Goal: Register for event/course

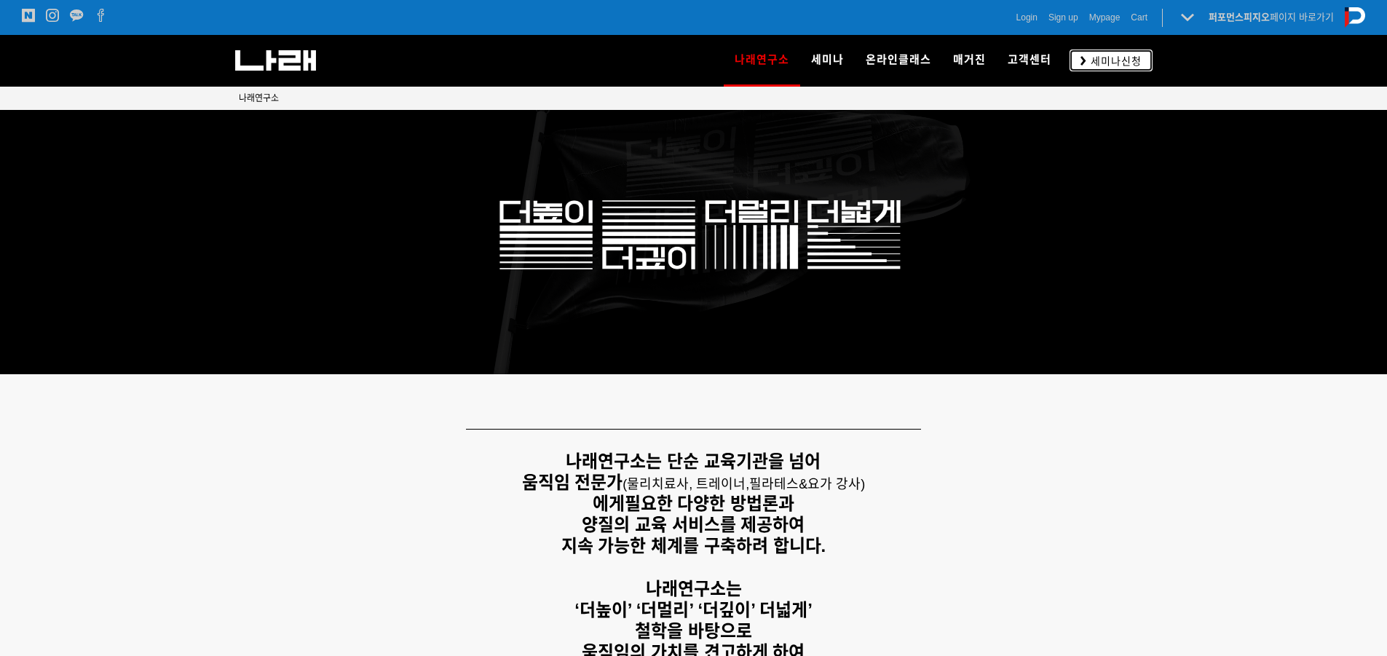
click at [1090, 66] on span "세미나신청" at bounding box center [1113, 61] width 55 height 15
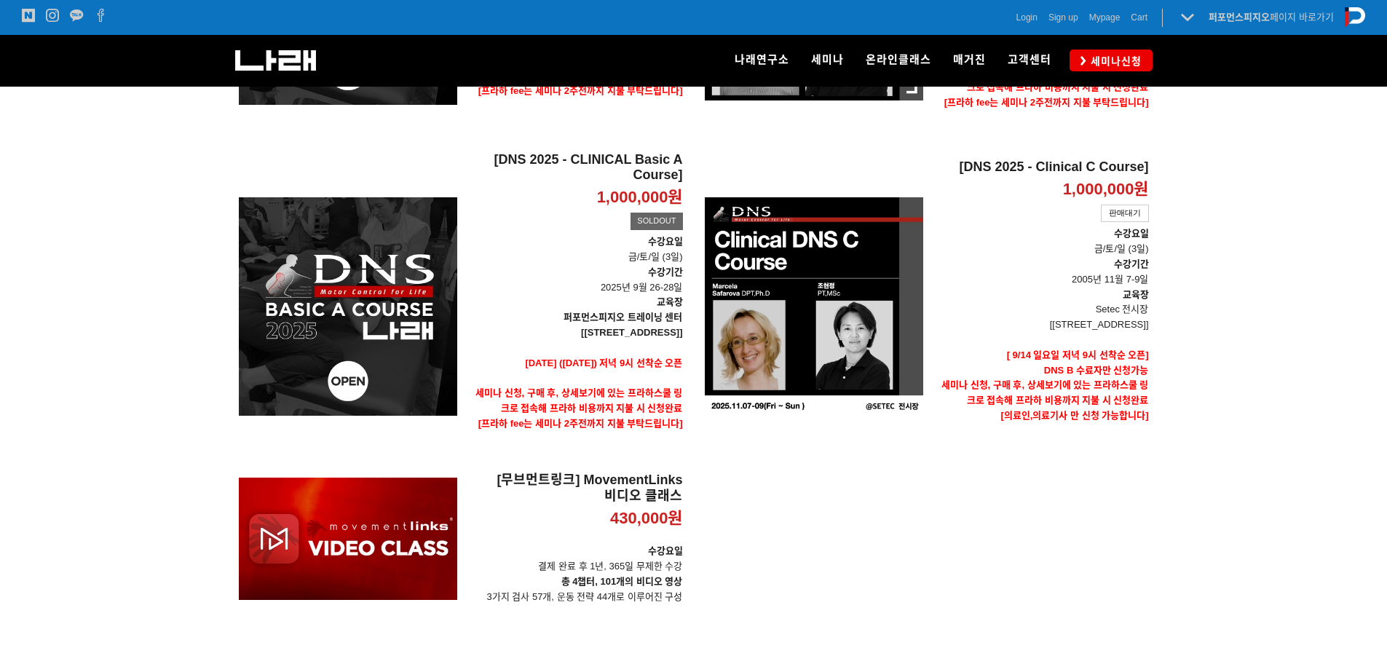
scroll to position [486, 0]
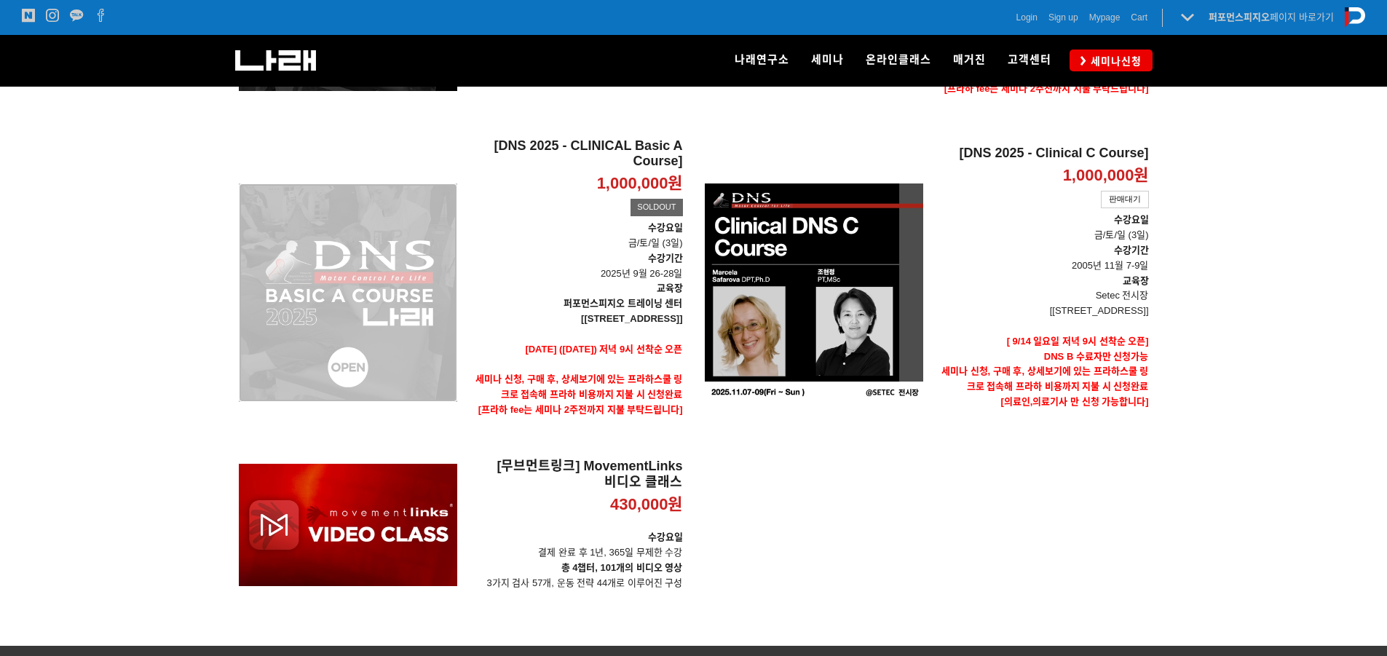
click at [415, 291] on div "[DNS 2025 - CLINICAL Basic A Course] 1,000,000원 TIME SALE SOLDOUT" at bounding box center [348, 293] width 218 height 310
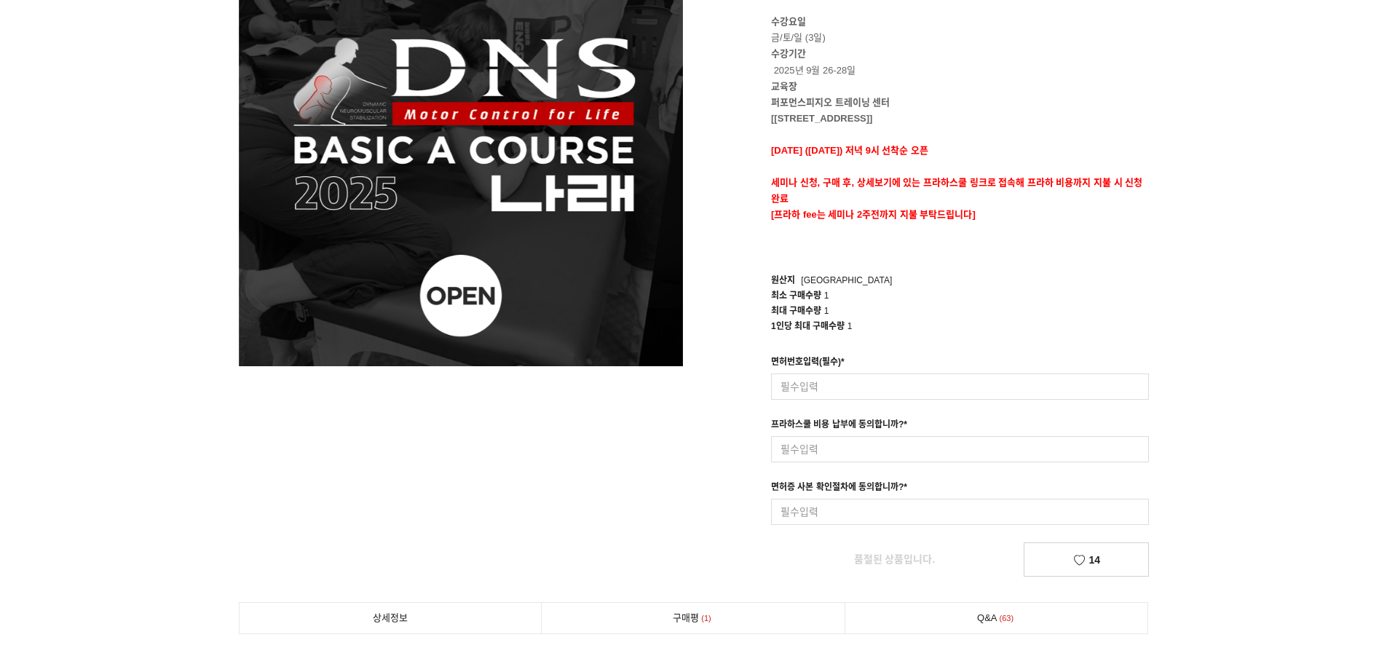
scroll to position [242, 0]
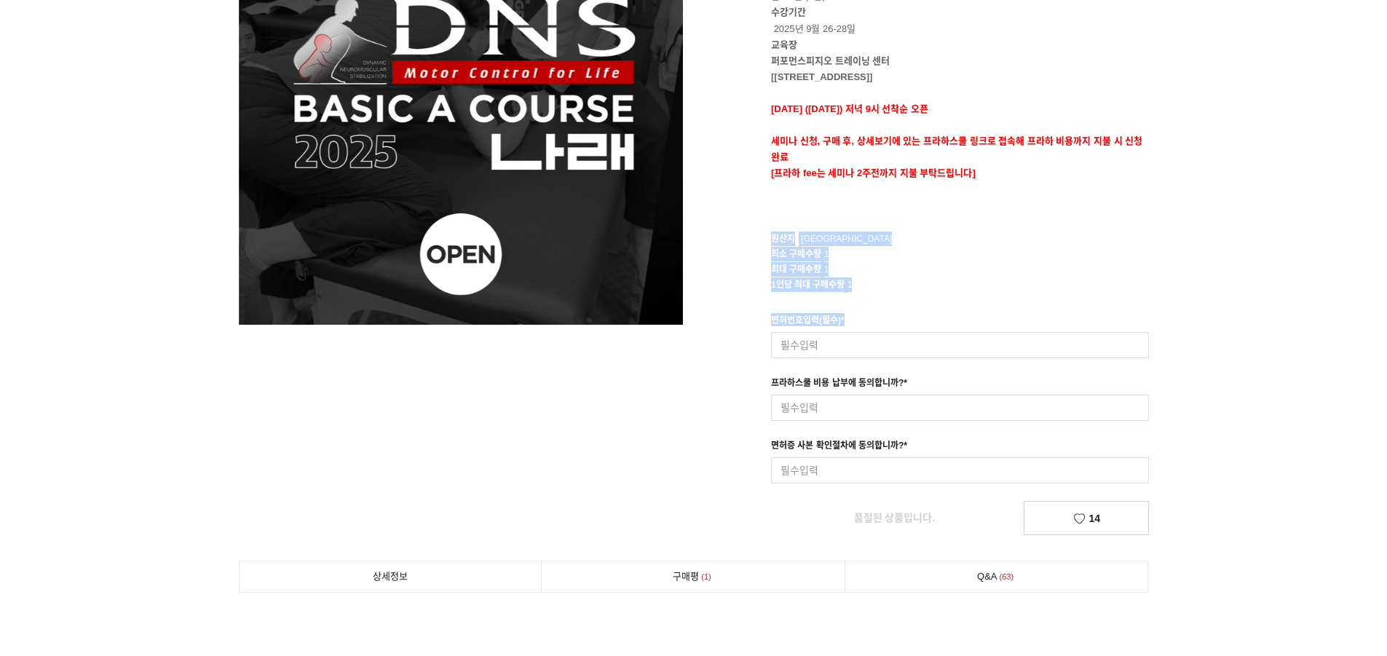
drag, startPoint x: 772, startPoint y: 241, endPoint x: 861, endPoint y: 312, distance: 114.0
click at [861, 312] on div "[DNS 2025 - CLINICAL Basic A Course] SOLDOUT 1,000,000원 수강요일 금/토/일 (3일) 수강기간 20…" at bounding box center [927, 208] width 444 height 654
click at [867, 313] on div "면허번호입력(필수) * 입력형 옵션을 입력해 주세요 최대 50자 이내로 입력해 주세요." at bounding box center [960, 335] width 378 height 45
drag, startPoint x: 775, startPoint y: 380, endPoint x: 969, endPoint y: 379, distance: 194.4
click at [969, 379] on div "프라하스쿨 비용 납부에 동의합니까? * 입력형 옵션을 입력해 주세요 최대 50자 이내로 입력해 주세요." at bounding box center [960, 398] width 378 height 45
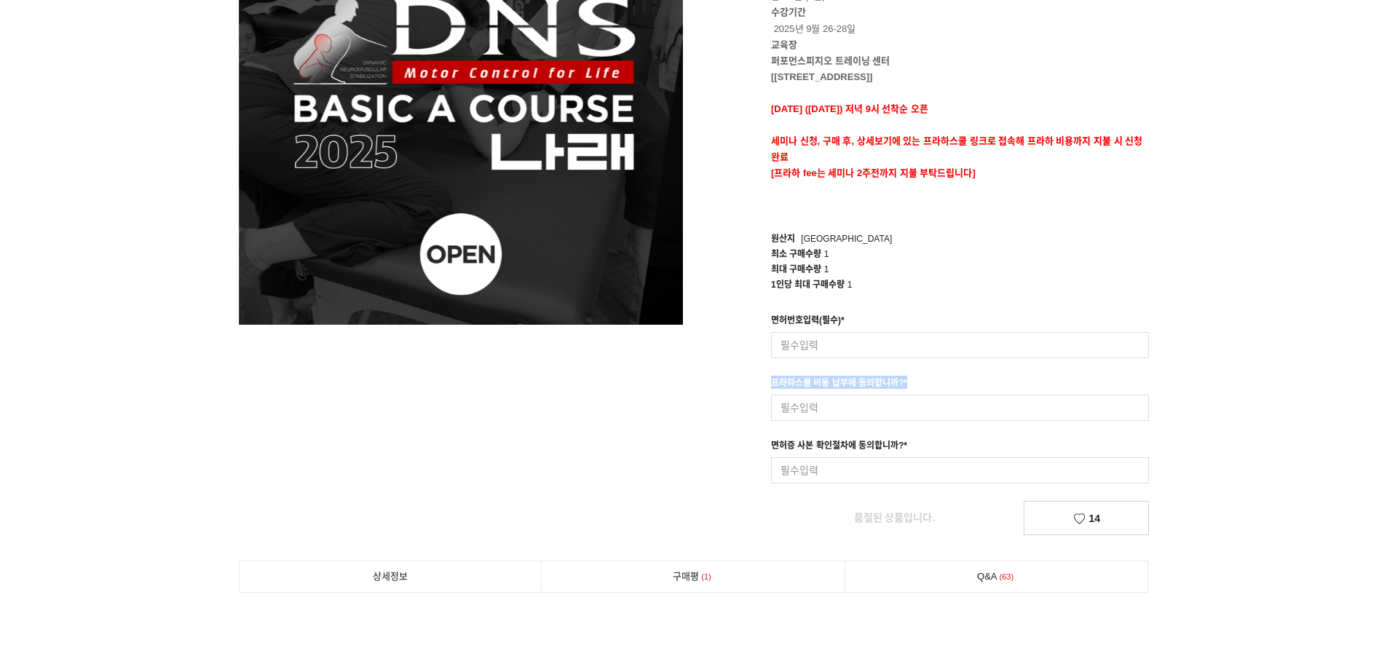
click at [972, 379] on div "프라하스쿨 비용 납부에 동의합니까? * 입력형 옵션을 입력해 주세요 최대 50자 이내로 입력해 주세요." at bounding box center [960, 398] width 378 height 45
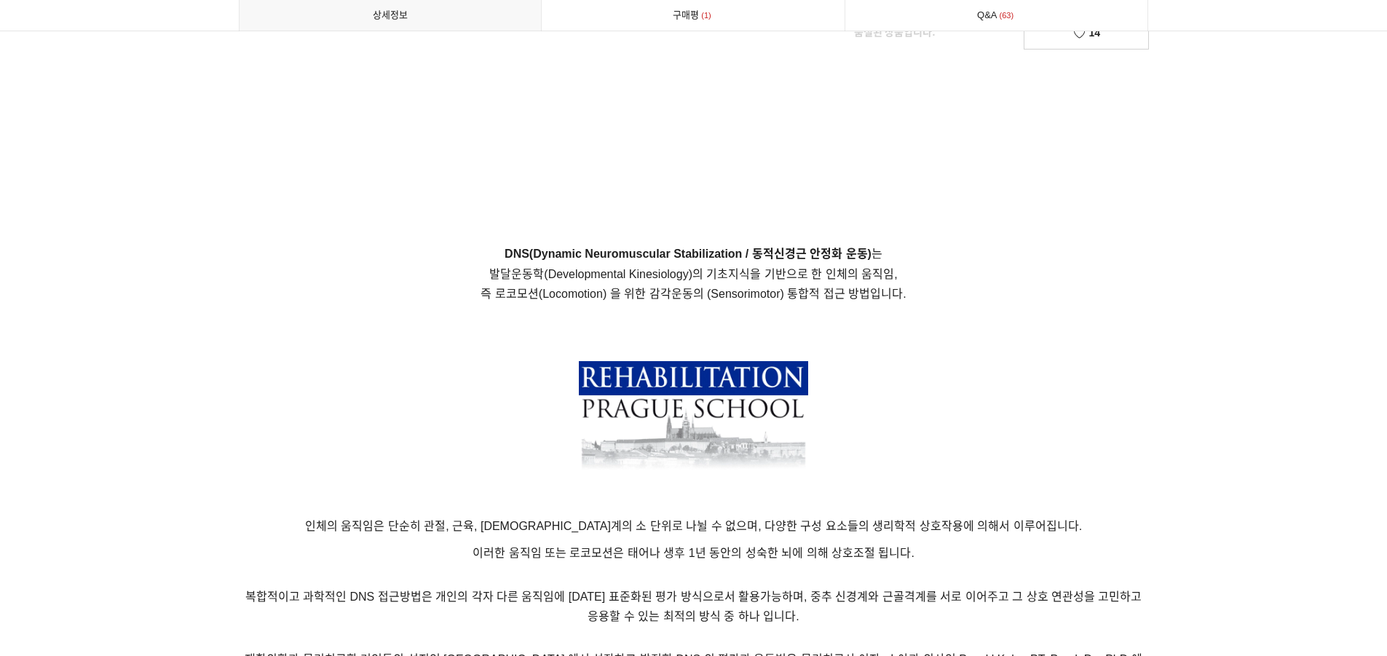
scroll to position [970, 0]
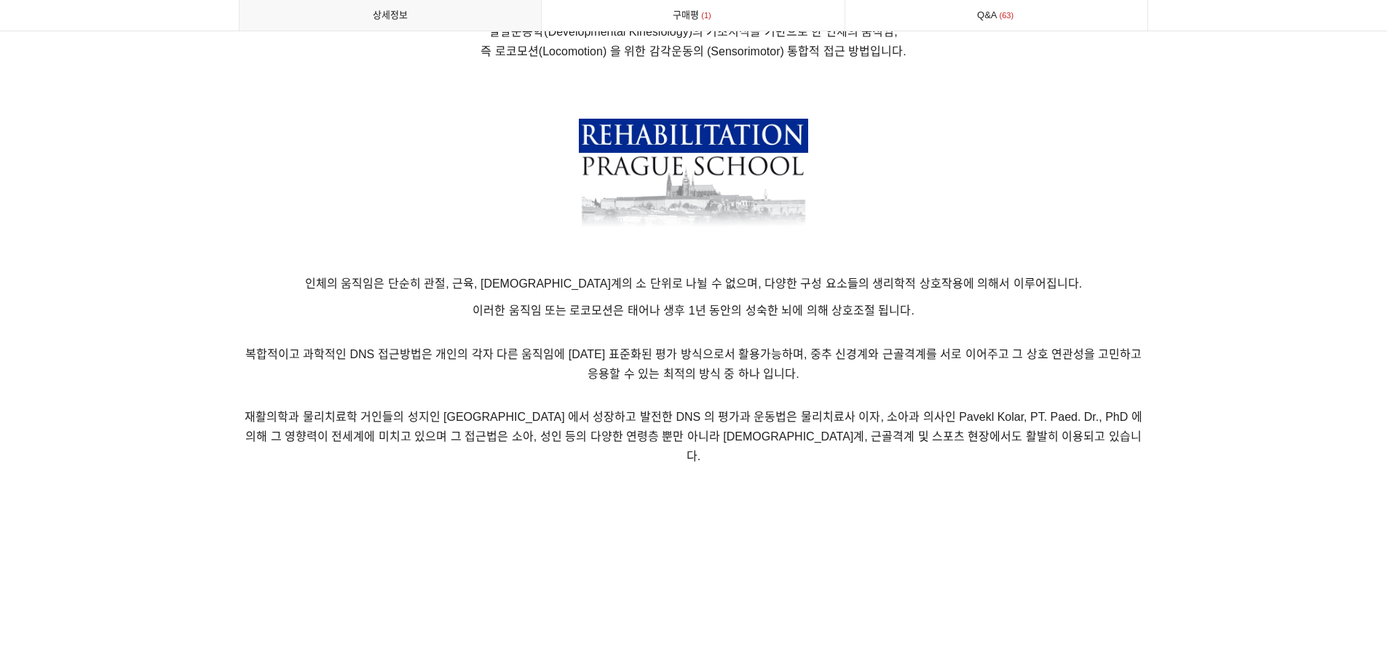
drag, startPoint x: 368, startPoint y: 283, endPoint x: 1034, endPoint y: 314, distance: 666.1
click at [1034, 314] on p "이러한 움직임 또는 로코모션은 태어나 생후 1년 동안의 성숙한 뇌에 의해 상호조절 됩니다." at bounding box center [694, 311] width 910 height 20
drag, startPoint x: 483, startPoint y: 311, endPoint x: 954, endPoint y: 321, distance: 471.9
click at [946, 320] on p "이러한 움직임 또는 로코모션은 태어나 생후 1년 동안의 성숙한 뇌에 의해 상호조절 됩니다." at bounding box center [694, 311] width 910 height 20
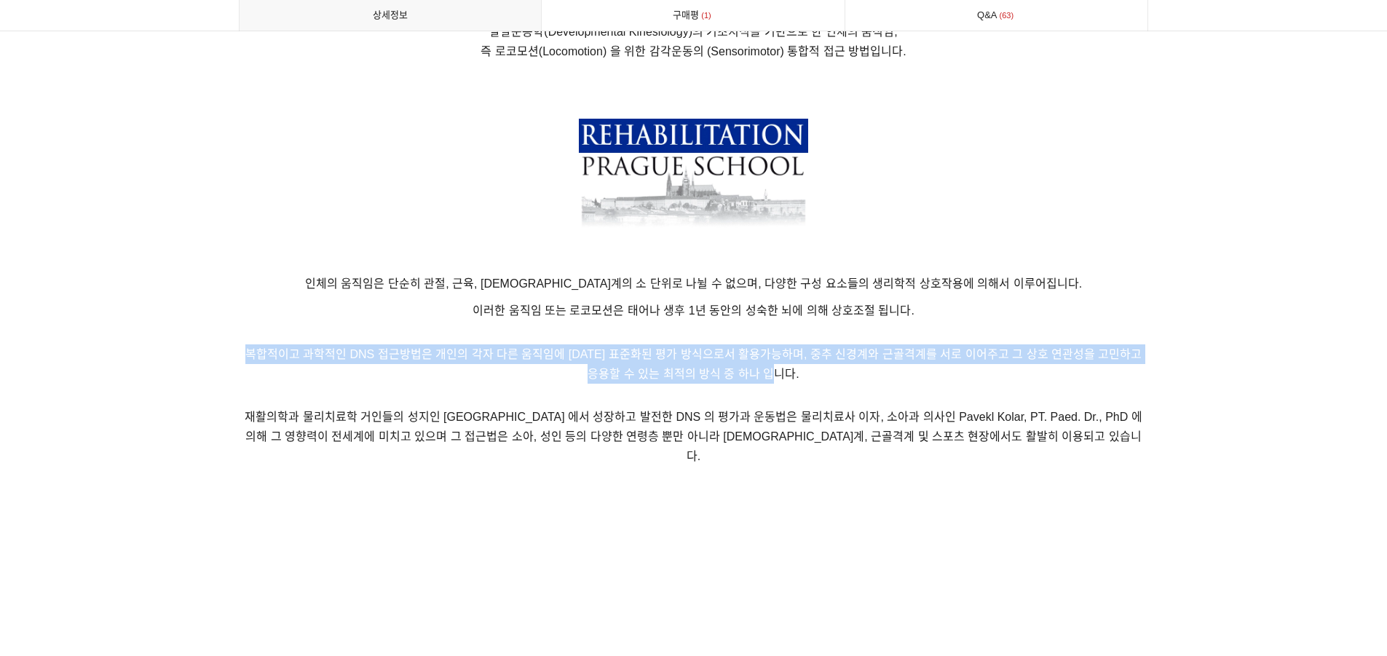
drag, startPoint x: 244, startPoint y: 349, endPoint x: 957, endPoint y: 377, distance: 713.3
click at [957, 377] on p "복합적이고 과학적인 DNS 접근방법은 개인의 각자 다른 움직임에 대한 표준화된 평가 방식으로서 활용가능하며, 중추 신경계와 근골격계를 서로 이…" at bounding box center [694, 355] width 910 height 55
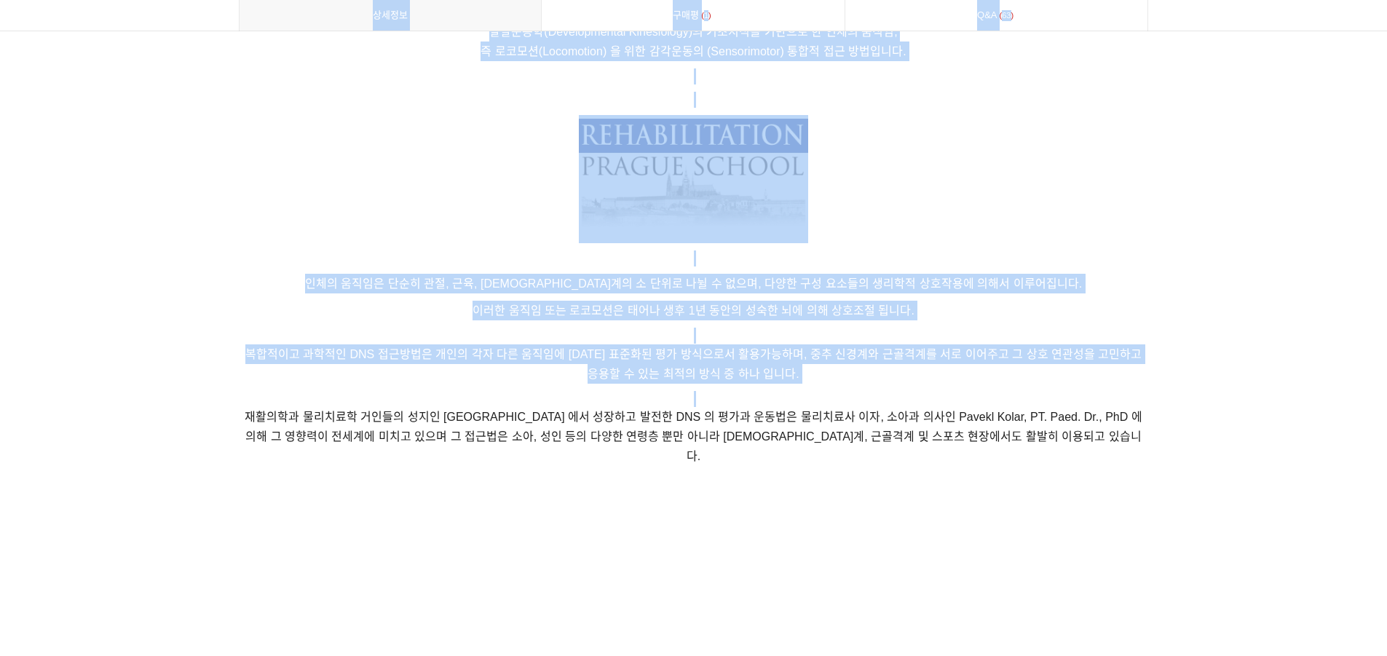
drag, startPoint x: 237, startPoint y: 416, endPoint x: 1184, endPoint y: 448, distance: 947.7
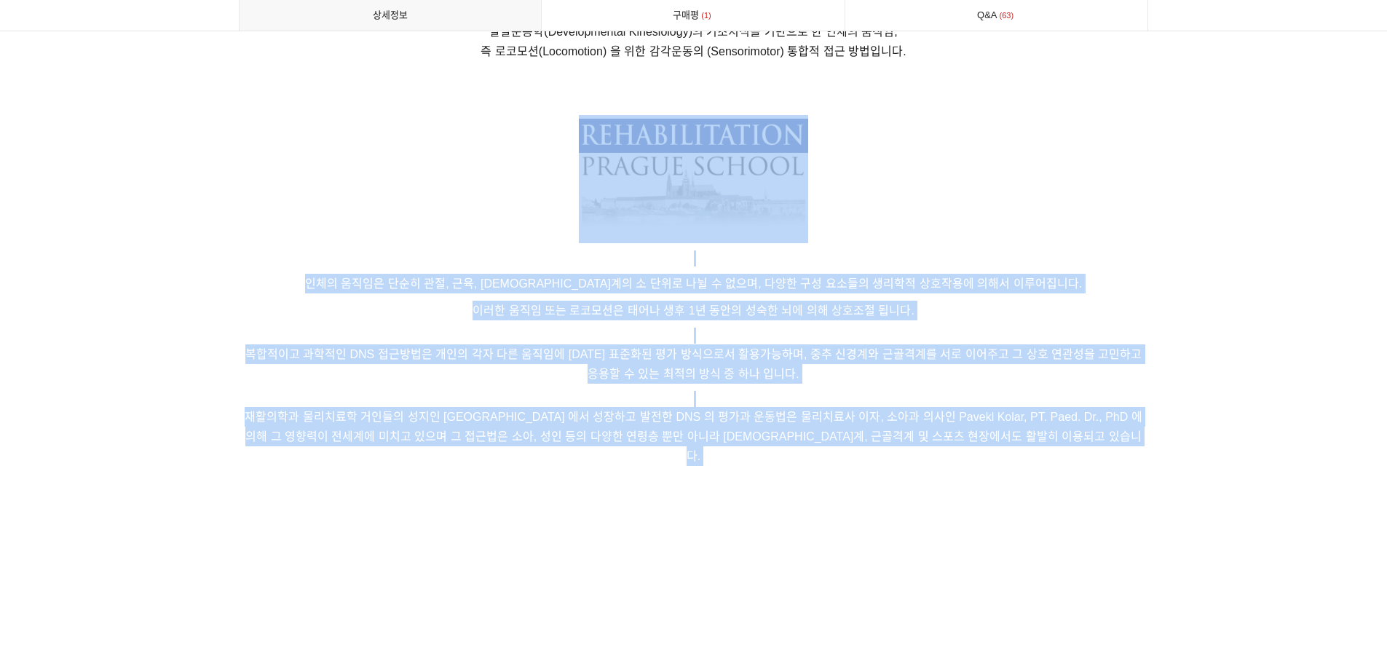
drag, startPoint x: 1141, startPoint y: 449, endPoint x: 938, endPoint y: 240, distance: 291.9
click at [938, 240] on p at bounding box center [694, 179] width 910 height 128
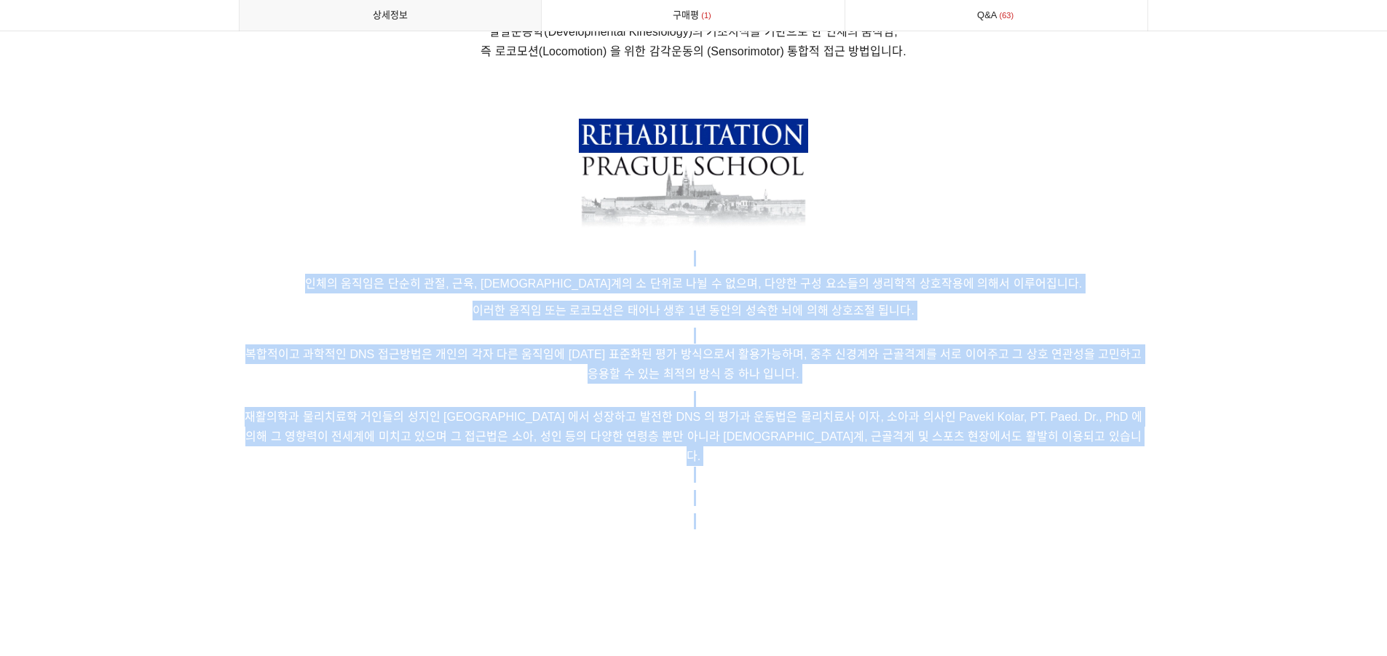
drag, startPoint x: 972, startPoint y: 331, endPoint x: 1131, endPoint y: 500, distance: 232.3
click at [1131, 513] on p at bounding box center [694, 521] width 910 height 16
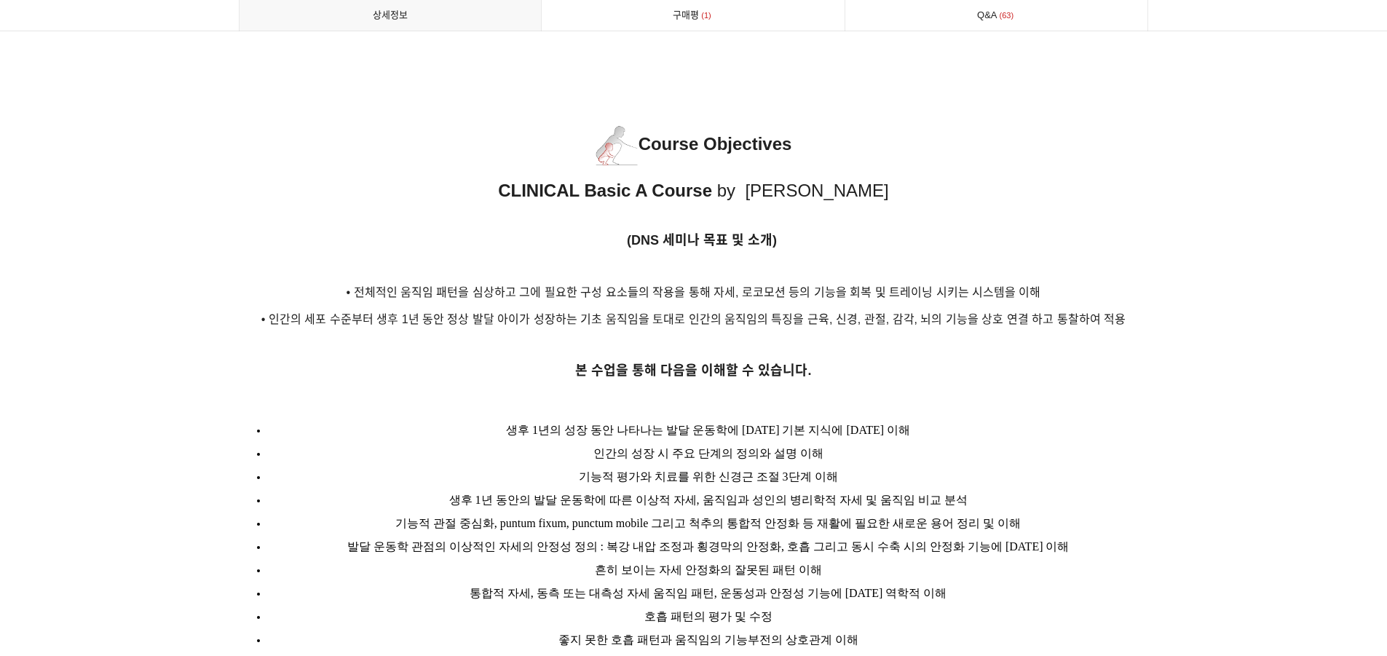
scroll to position [1698, 0]
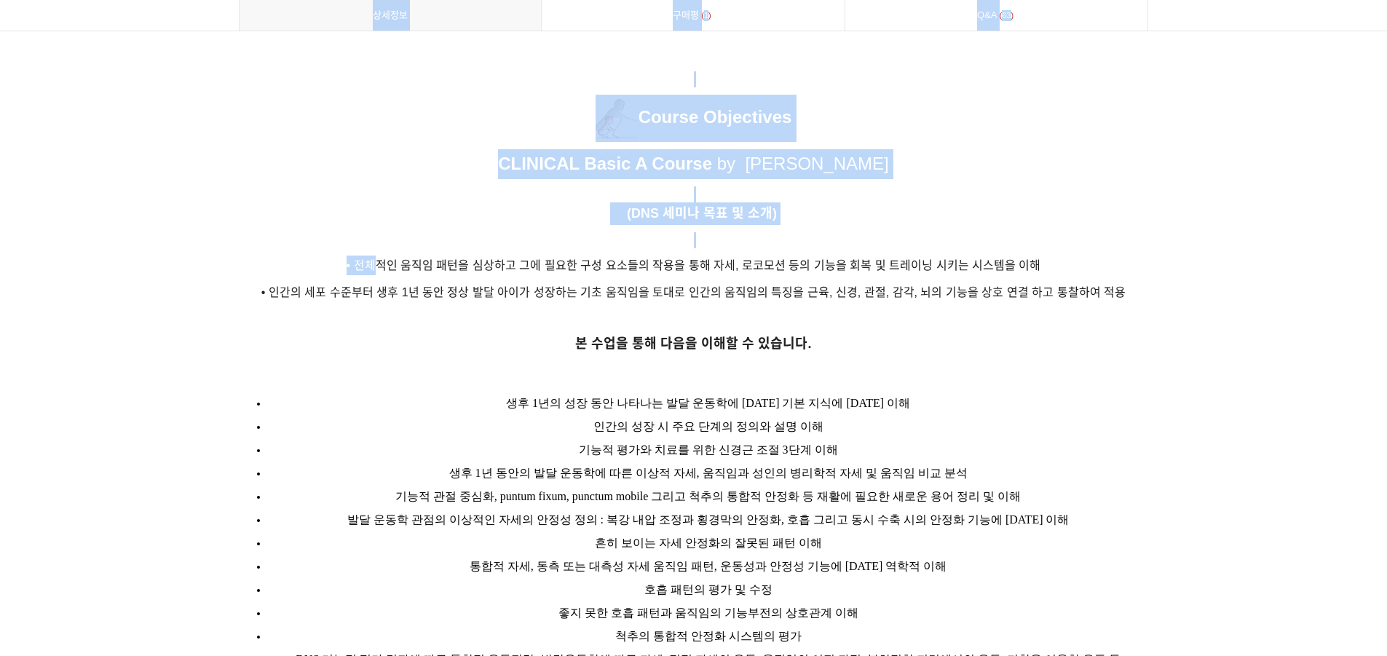
drag, startPoint x: 382, startPoint y: 245, endPoint x: 1188, endPoint y: 285, distance: 806.9
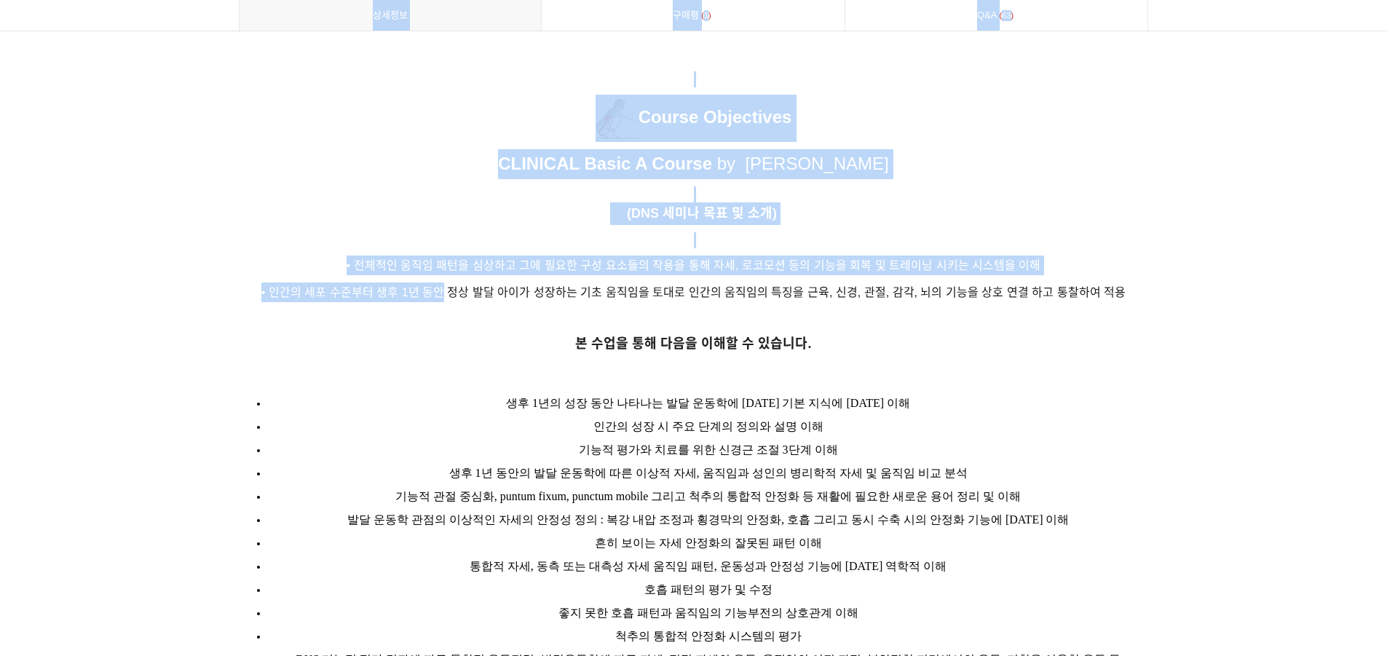
drag, startPoint x: 1189, startPoint y: 285, endPoint x: 422, endPoint y: 274, distance: 766.7
click at [422, 286] on span "• 인간의 세포 수준부터 생후 1년 동안 정상 발달 아이가 성장하는 기초 움직임을 토대로 인간의 움직임의 특징을 근육, 신경, 관절, 감각, …" at bounding box center [693, 292] width 864 height 12
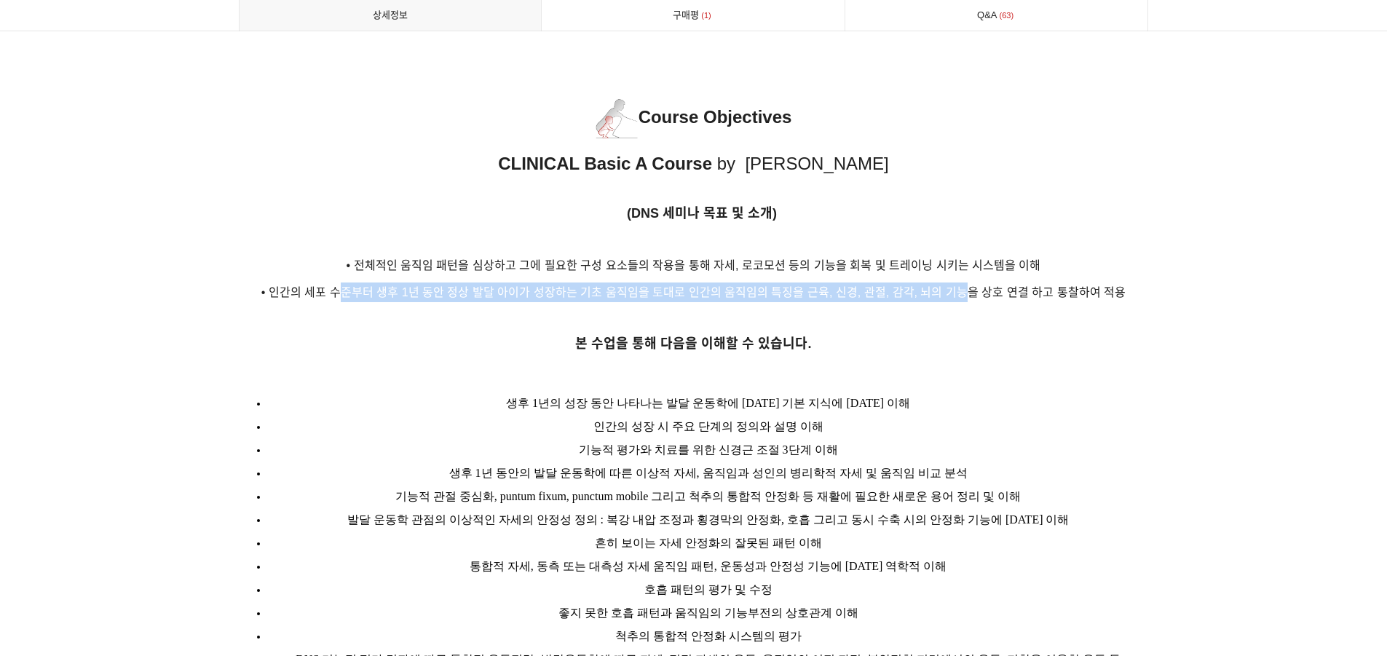
drag, startPoint x: 342, startPoint y: 272, endPoint x: 993, endPoint y: 270, distance: 650.8
click at [987, 286] on span "• 인간의 세포 수준부터 생후 1년 동안 정상 발달 아이가 성장하는 기초 움직임을 토대로 인간의 움직임의 특징을 근육, 신경, 관절, 감각, …" at bounding box center [693, 292] width 864 height 12
click at [993, 286] on span "• 인간의 세포 수준부터 생후 1년 동안 정상 발달 아이가 성장하는 기초 움직임을 토대로 인간의 움직임의 특징을 근육, 신경, 관절, 감각, …" at bounding box center [693, 292] width 864 height 12
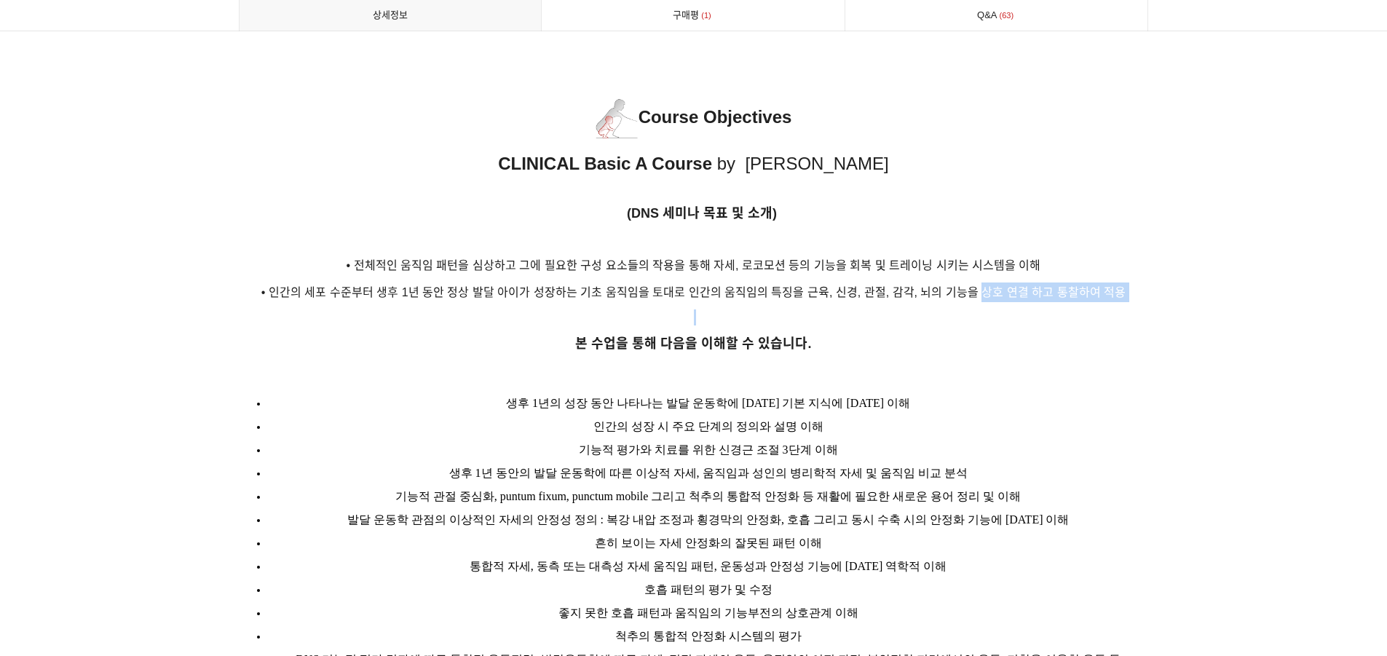
drag, startPoint x: 993, startPoint y: 270, endPoint x: 1121, endPoint y: 272, distance: 128.1
click at [1121, 282] on p "• 인간의 세포 수준부터 생후 1년 동안 정상 발달 아이가 성장하는 기초 움직임을 토대로 인간의 움직임의 특징을 근육, 신경, 관절, 감각, …" at bounding box center [694, 292] width 910 height 20
click at [1123, 282] on p "• 인간의 세포 수준부터 생후 1년 동안 정상 발달 아이가 성장하는 기초 움직임을 토대로 인간의 움직임의 특징을 근육, 신경, 관절, 감각, …" at bounding box center [694, 292] width 910 height 20
drag, startPoint x: 1123, startPoint y: 272, endPoint x: 775, endPoint y: 272, distance: 348.7
click at [781, 282] on p "• 인간의 세포 수준부터 생후 1년 동안 정상 발달 아이가 성장하는 기초 움직임을 토대로 인간의 움직임의 특징을 근육, 신경, 관절, 감각, …" at bounding box center [694, 292] width 910 height 20
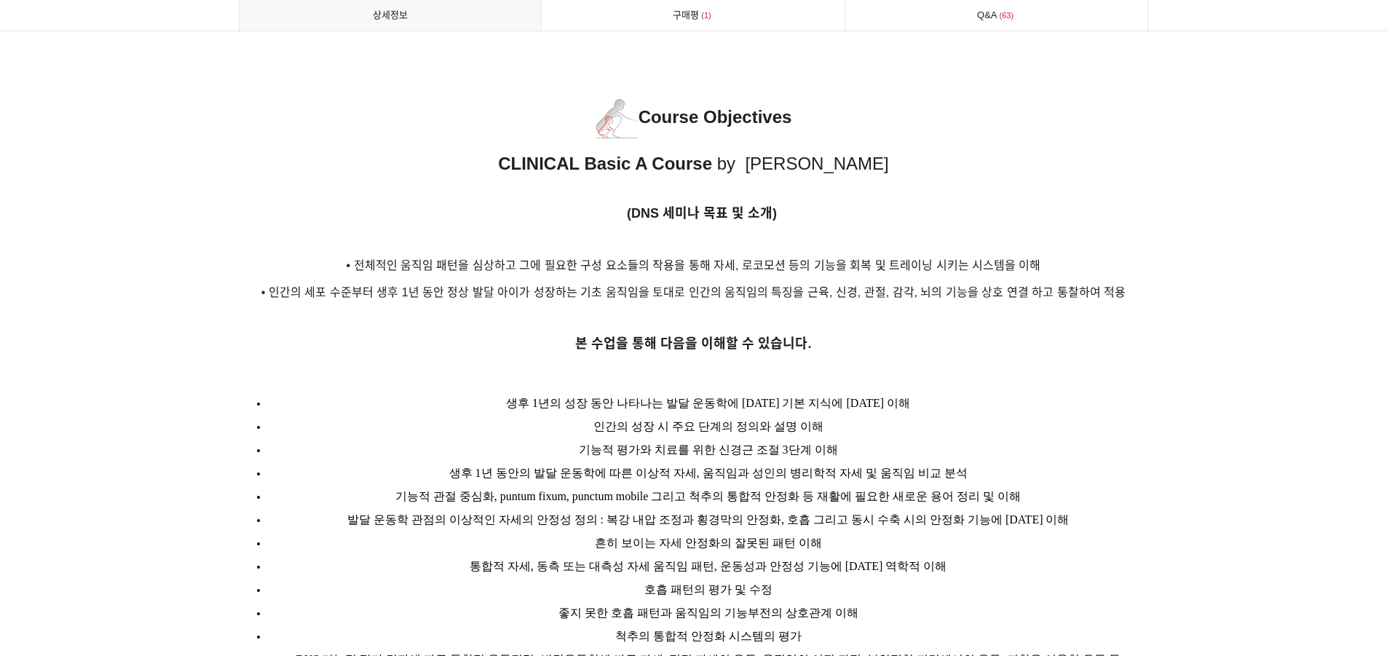
click at [691, 286] on span "• 인간의 세포 수준부터 생후 1년 동안 정상 발달 아이가 성장하는 기초 움직임을 토대로 인간의 움직임의 특징을 근육, 신경, 관절, 감각, …" at bounding box center [693, 292] width 864 height 12
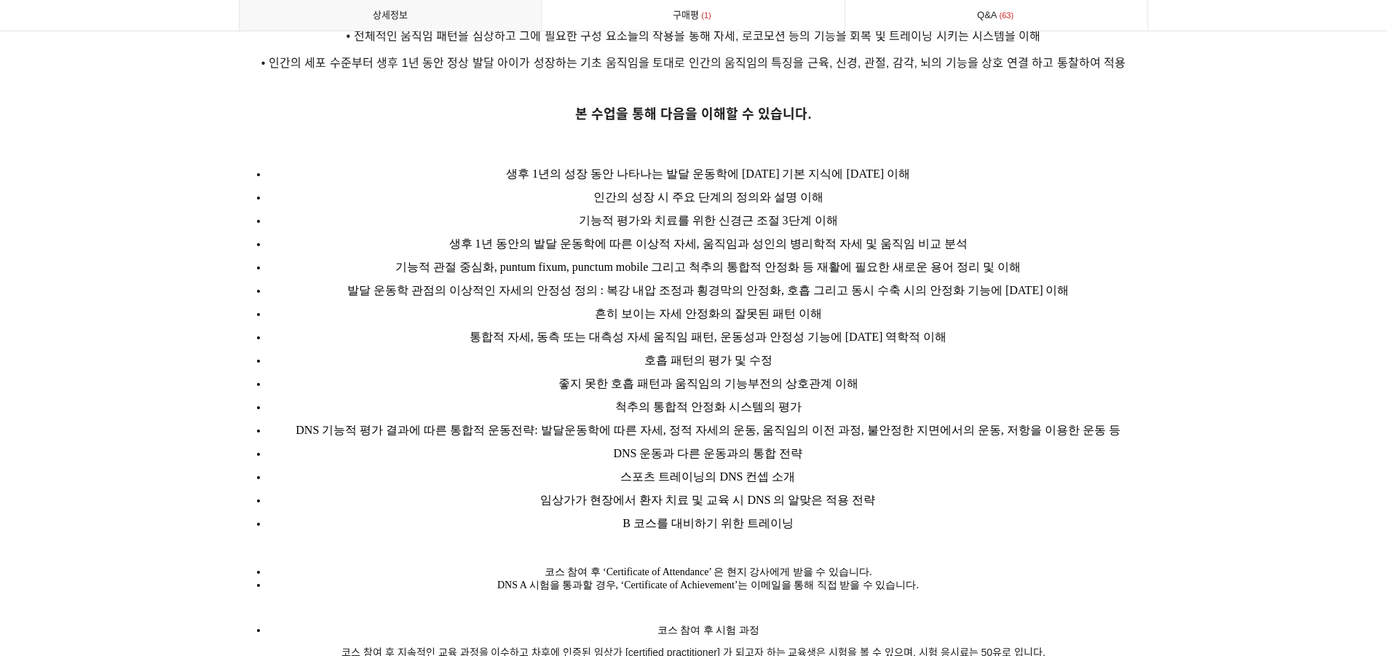
scroll to position [1942, 0]
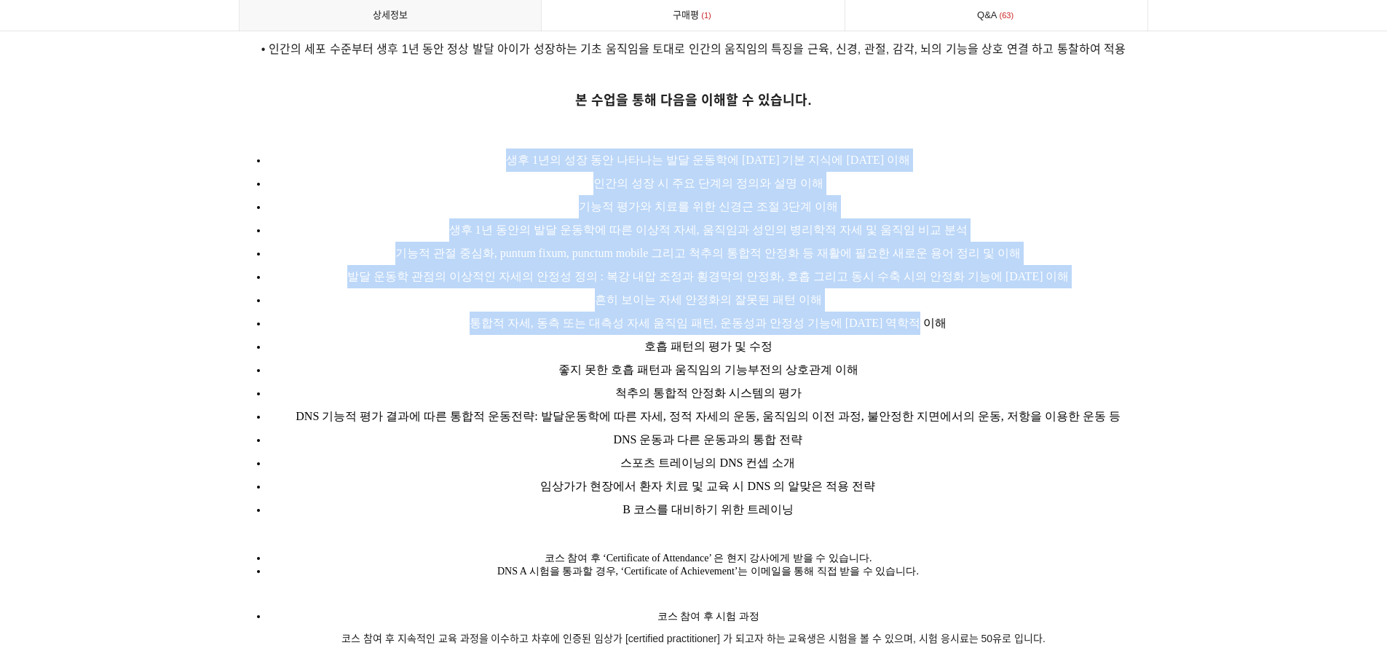
drag, startPoint x: 531, startPoint y: 141, endPoint x: 1032, endPoint y: 323, distance: 533.2
click at [1031, 316] on ul "생후 1년의 성장 동안 나타나는 발달 운동학에 대한 기본 지식에 대한 이해 인간의 성장 시 주요 단계의 정의와 설명 이해 기능적 평가와 치료를…" at bounding box center [694, 335] width 910 height 373
click at [1032, 335] on li "호흡 패턴의 평가 및 수정" at bounding box center [708, 346] width 881 height 23
drag, startPoint x: 870, startPoint y: 285, endPoint x: 549, endPoint y: 161, distance: 344.3
click at [558, 163] on ul "생후 1년의 성장 동안 나타나는 발달 운동학에 대한 기본 지식에 대한 이해 인간의 성장 시 주요 단계의 정의와 설명 이해 기능적 평가와 치료를…" at bounding box center [694, 335] width 910 height 373
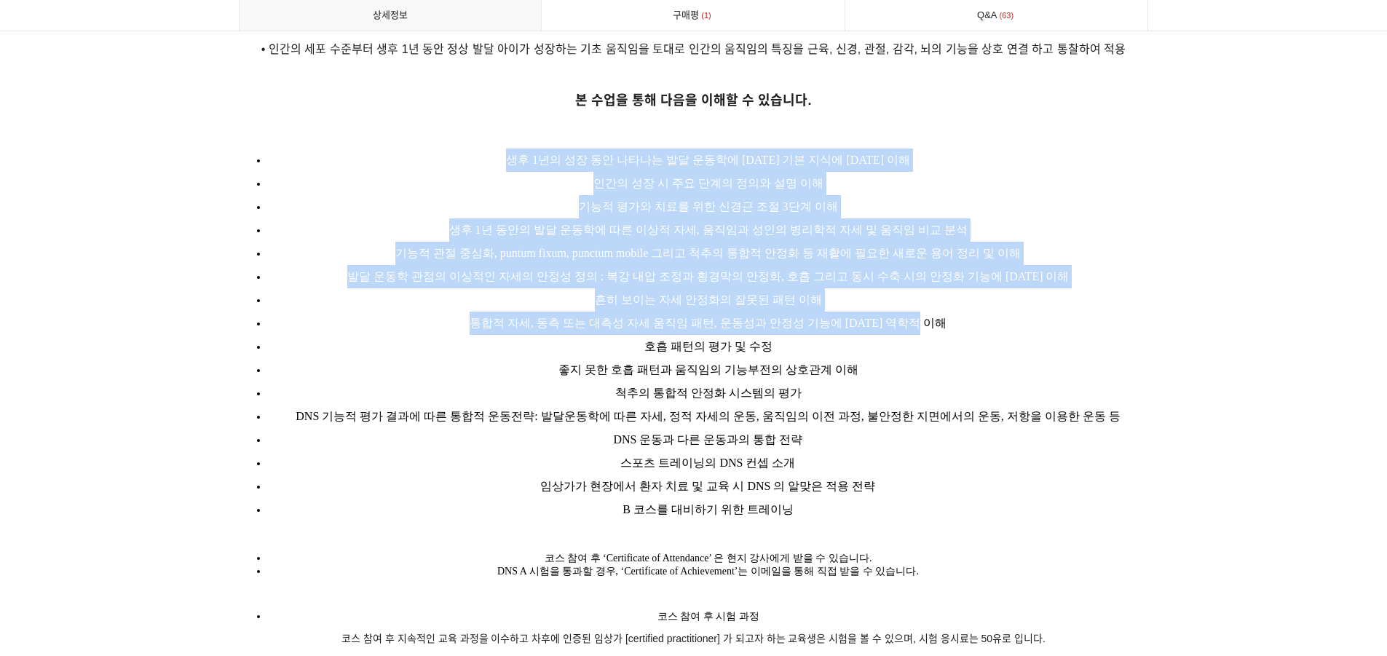
click at [548, 172] on li "인간의 성장 시 주요 단계의 정의와 설명 이해" at bounding box center [708, 183] width 881 height 23
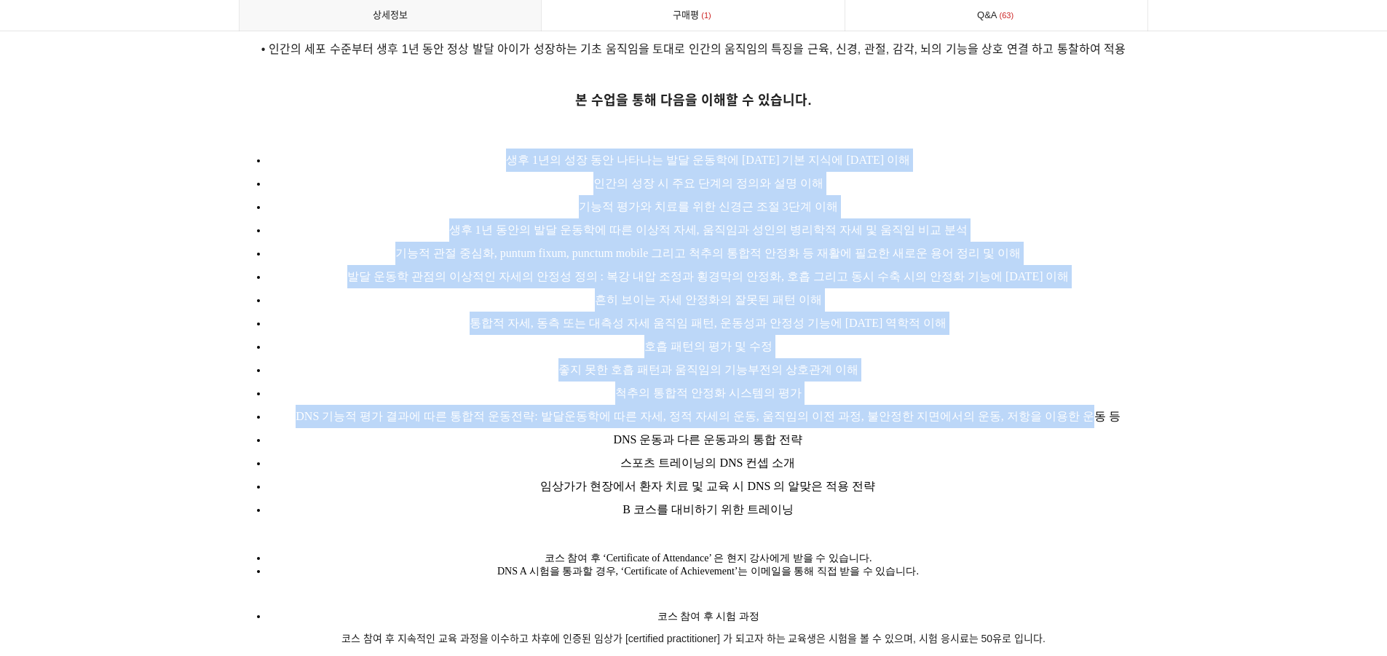
drag, startPoint x: 489, startPoint y: 132, endPoint x: 1184, endPoint y: 407, distance: 747.5
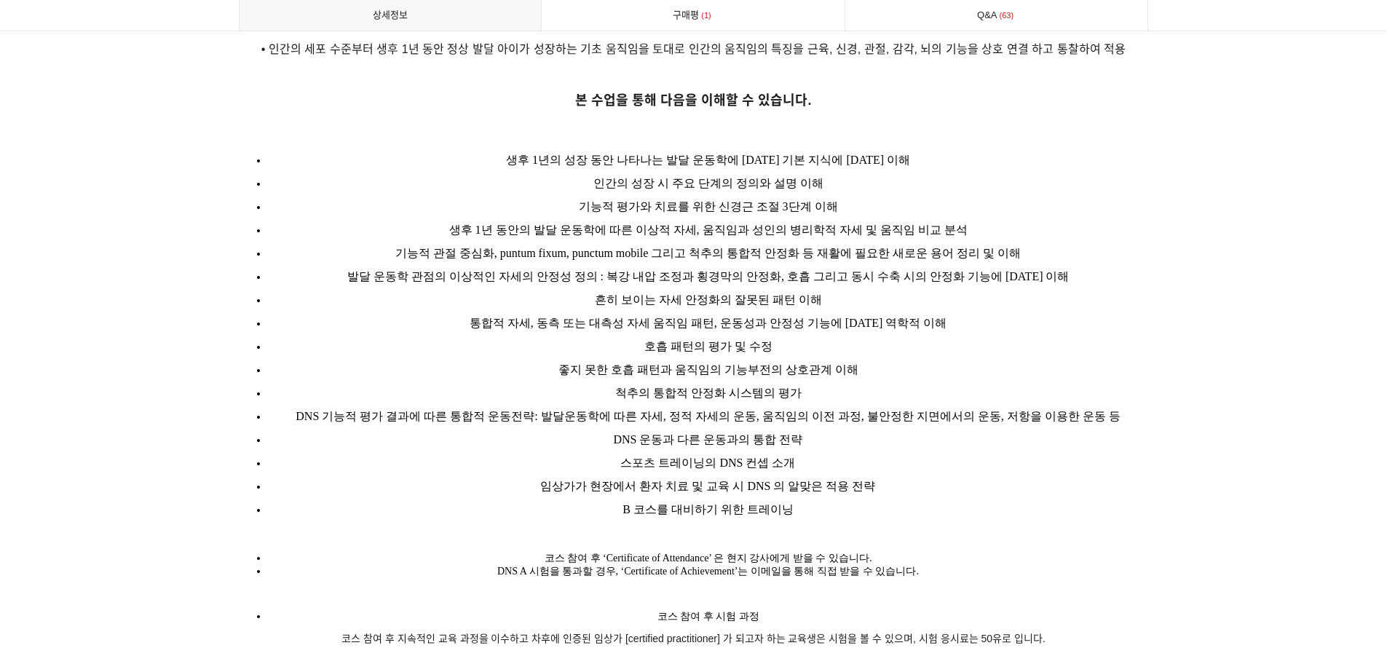
drag, startPoint x: 1150, startPoint y: 447, endPoint x: 574, endPoint y: 158, distance: 644.3
click at [563, 172] on li "인간의 성장 시 주요 단계의 정의와 설명 이해" at bounding box center [708, 183] width 881 height 23
drag, startPoint x: 542, startPoint y: 139, endPoint x: 1018, endPoint y: 480, distance: 585.5
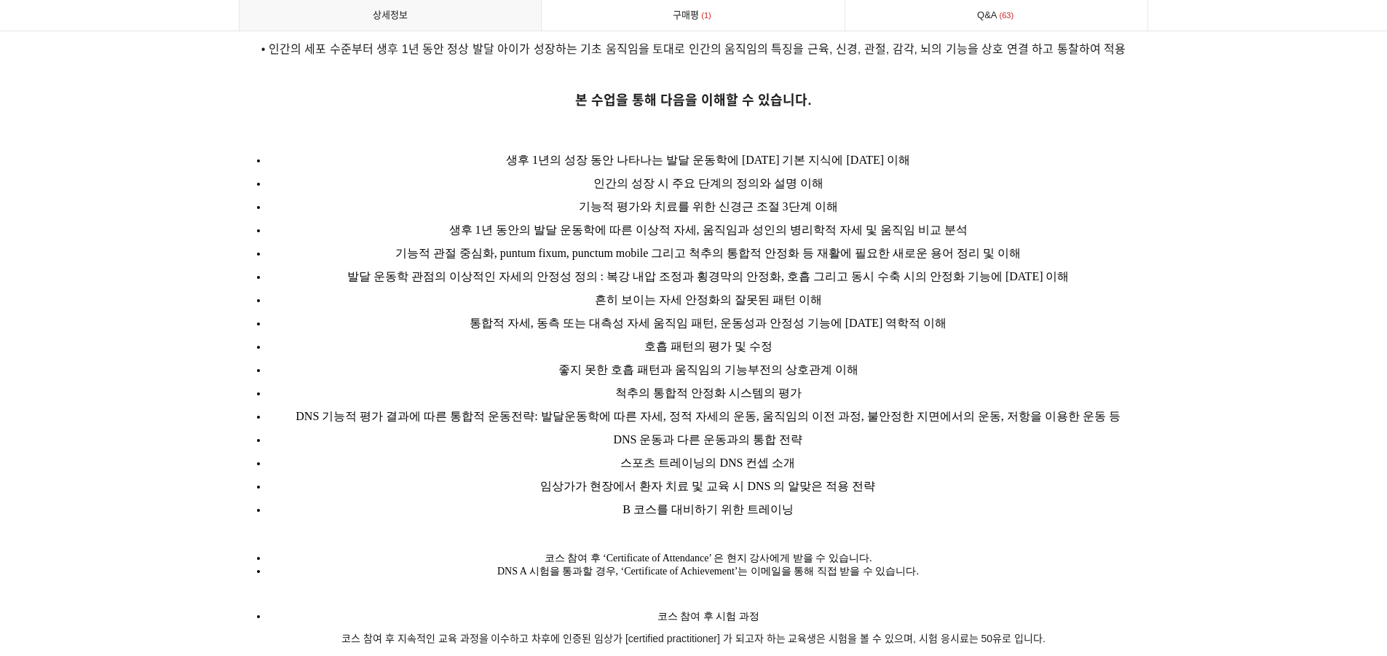
click at [1006, 466] on ul "생후 1년의 성장 동안 나타나는 발달 운동학에 대한 기본 지식에 대한 이해 인간의 성장 시 주요 단계의 정의와 설명 이해 기능적 평가와 치료를…" at bounding box center [694, 335] width 910 height 373
click at [1033, 498] on li "B 코스를 대비하기 위한 트레이닝" at bounding box center [708, 509] width 881 height 23
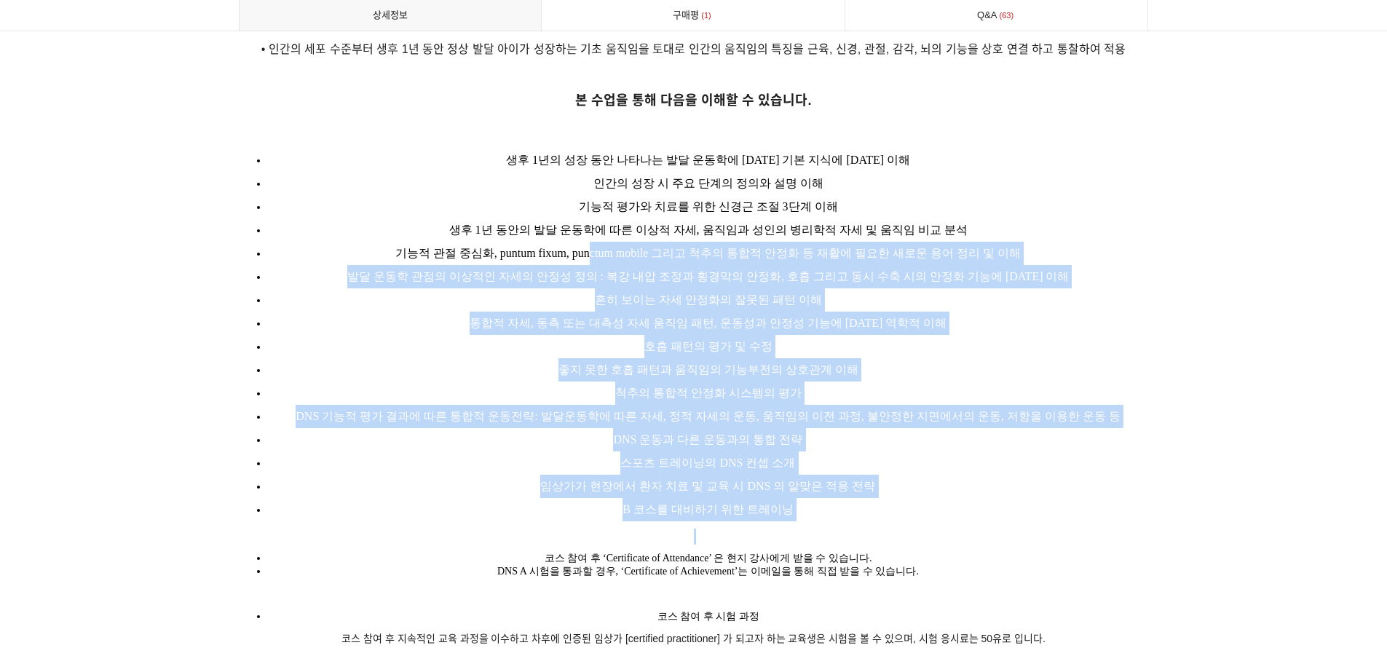
drag, startPoint x: 1055, startPoint y: 512, endPoint x: 571, endPoint y: 214, distance: 567.7
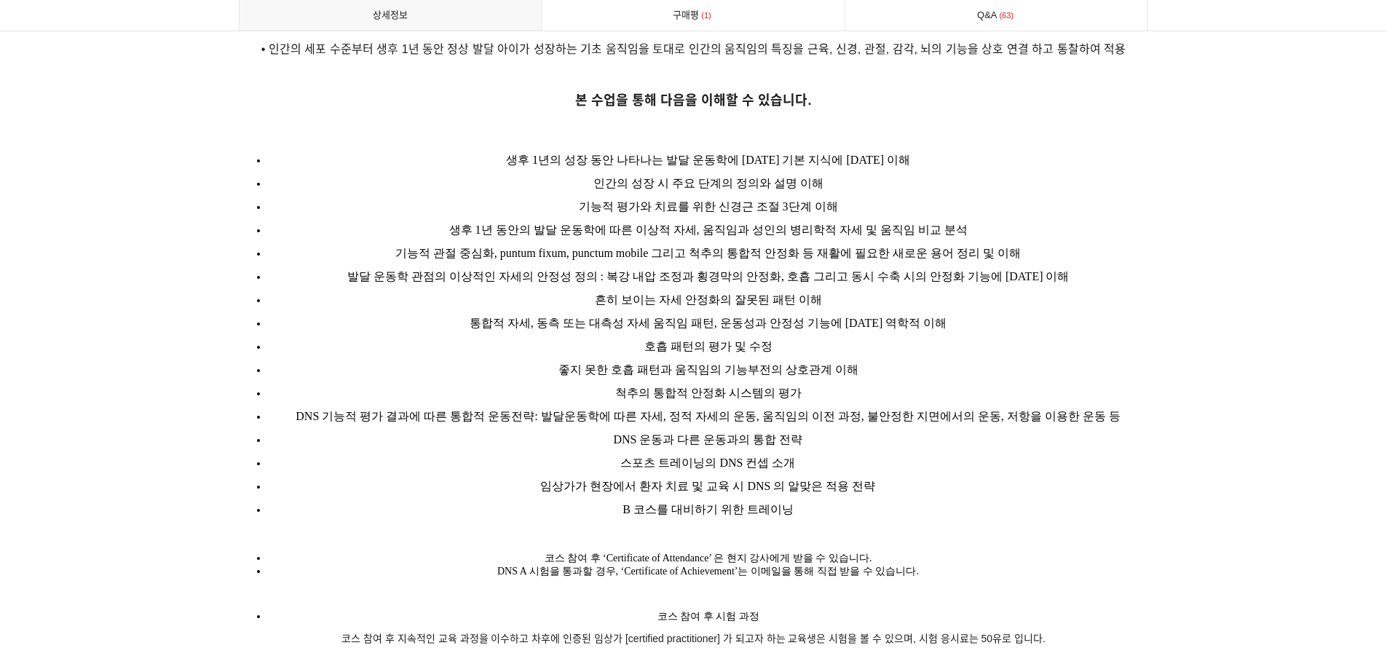
click at [555, 218] on li "생후 1년 동안의 발달 운동학에 따른 이상적 자세, 움직임과 성인의 병리학적 자세 및 움직임 비교 분석" at bounding box center [708, 229] width 881 height 23
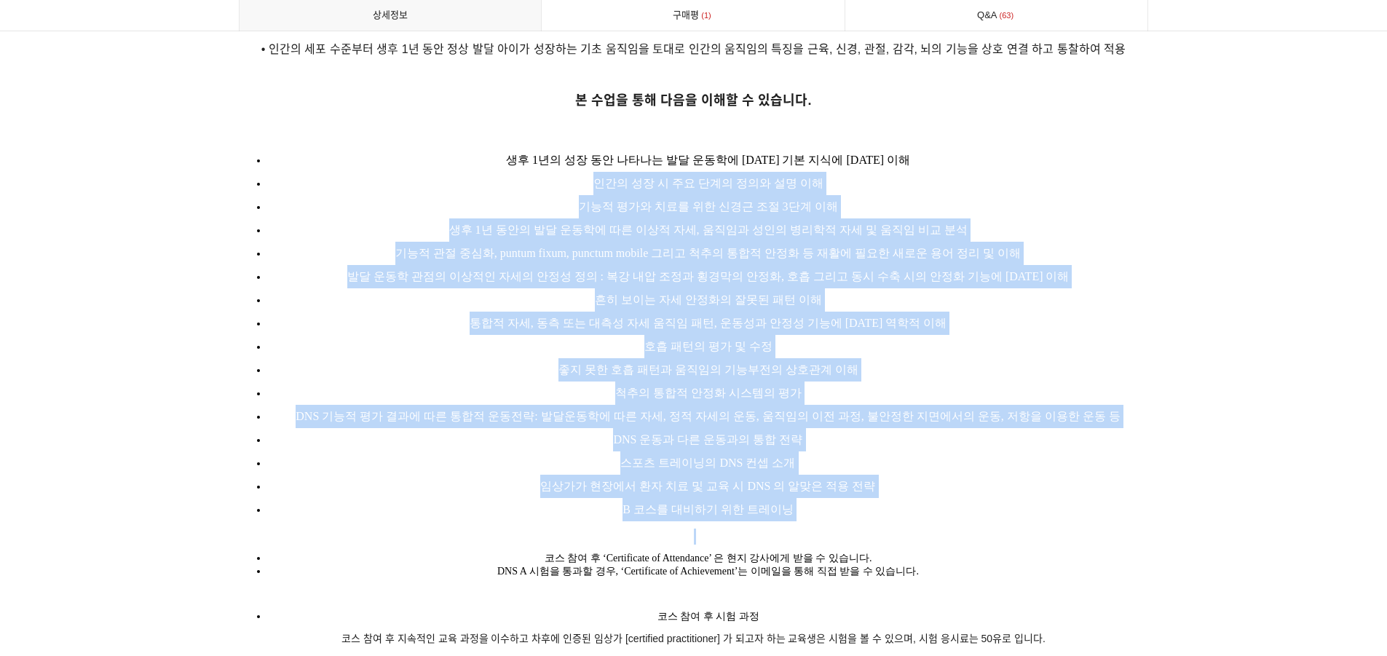
drag, startPoint x: 528, startPoint y: 159, endPoint x: 960, endPoint y: 539, distance: 575.1
click at [984, 552] on li "코스 참여 후 ‘Certificate of Attendance’ 은 현지 강사에게 받을 수 있습니다." at bounding box center [708, 558] width 881 height 13
drag, startPoint x: 1026, startPoint y: 528, endPoint x: 519, endPoint y: 173, distance: 619.0
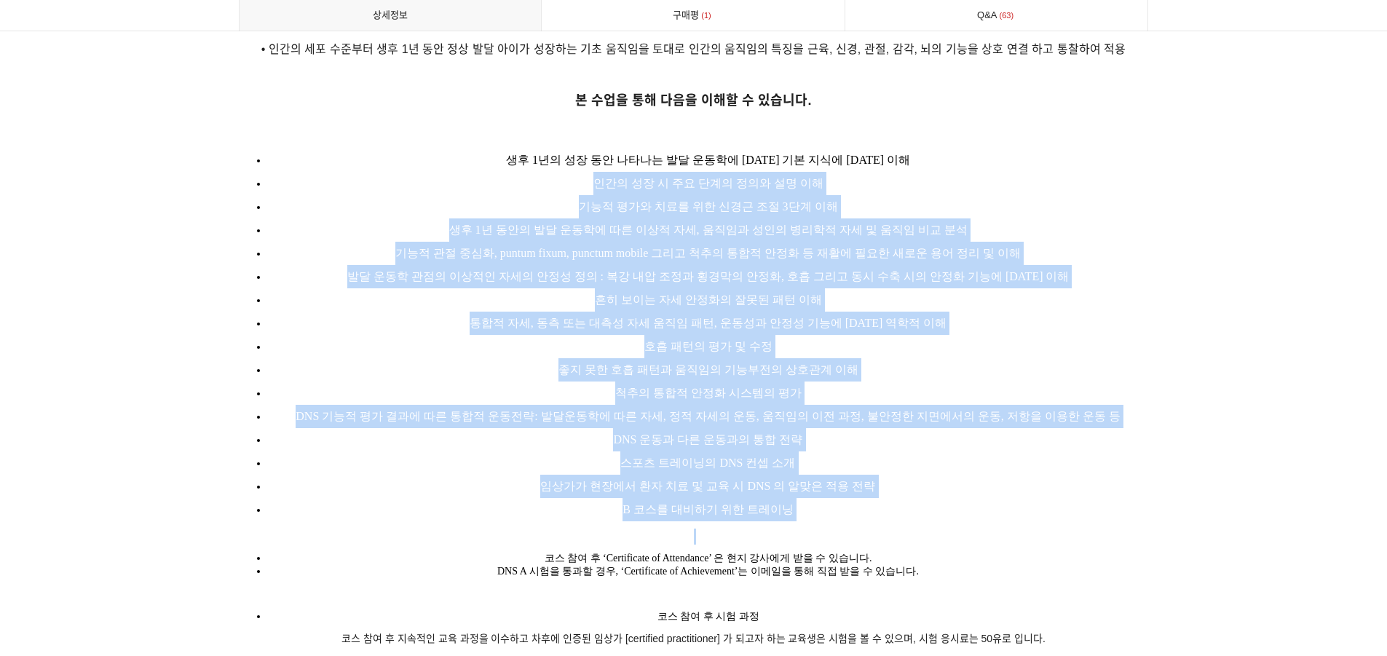
click at [510, 172] on li "인간의 성장 시 주요 단계의 정의와 설명 이해" at bounding box center [708, 183] width 881 height 23
drag, startPoint x: 467, startPoint y: 133, endPoint x: 1061, endPoint y: 501, distance: 698.6
click at [1046, 497] on ul "생후 1년의 성장 동안 나타나는 발달 운동학에 대한 기본 지식에 대한 이해 인간의 성장 시 주요 단계의 정의와 설명 이해 기능적 평가와 치료를…" at bounding box center [694, 335] width 910 height 373
click at [1065, 502] on li "B 코스를 대비하기 위한 트레이닝" at bounding box center [708, 509] width 881 height 23
drag, startPoint x: 1069, startPoint y: 502, endPoint x: 505, endPoint y: 157, distance: 661.1
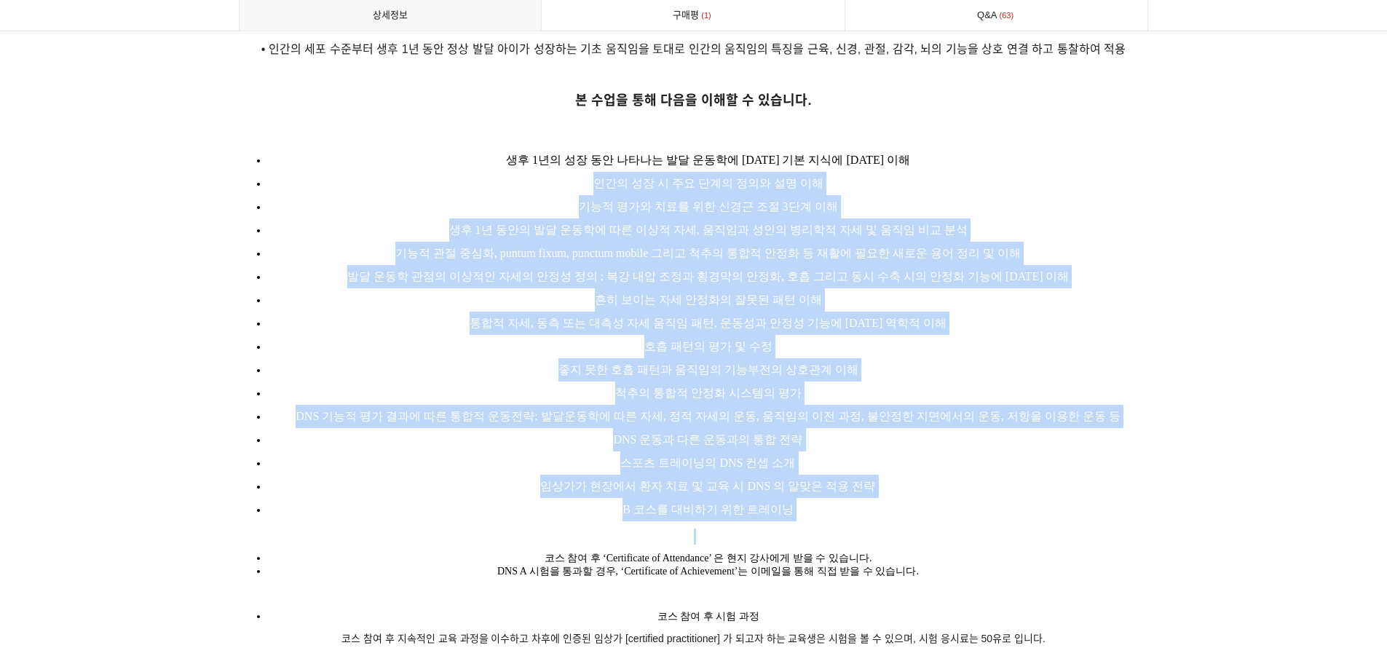
click at [505, 172] on li "인간의 성장 시 주요 단계의 정의와 설명 이해" at bounding box center [708, 183] width 881 height 23
drag, startPoint x: 500, startPoint y: 135, endPoint x: 1059, endPoint y: 448, distance: 640.5
click at [1033, 443] on ul "생후 1년의 성장 동안 나타나는 발달 운동학에 대한 기본 지식에 대한 이해 인간의 성장 시 주요 단계의 정의와 설명 이해 기능적 평가와 치료를…" at bounding box center [694, 335] width 910 height 373
click at [1062, 451] on li "스포츠 트레이닝의 DNS 컨셉 소개" at bounding box center [708, 462] width 881 height 23
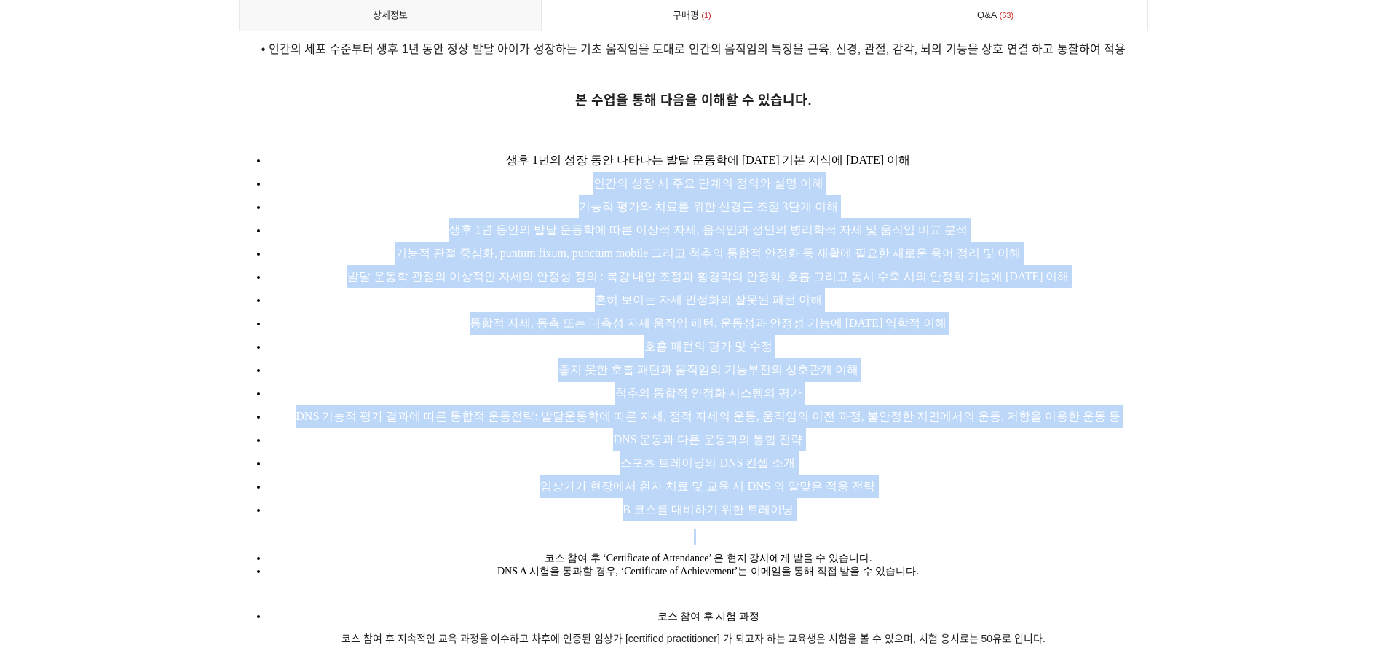
drag, startPoint x: 1052, startPoint y: 483, endPoint x: 973, endPoint y: 288, distance: 210.6
click at [973, 293] on ul "생후 1년의 성장 동안 나타나는 발달 운동학에 대한 기본 지식에 대한 이해 인간의 성장 시 주요 단계의 정의와 설명 이해 기능적 평가와 치료를…" at bounding box center [694, 335] width 910 height 373
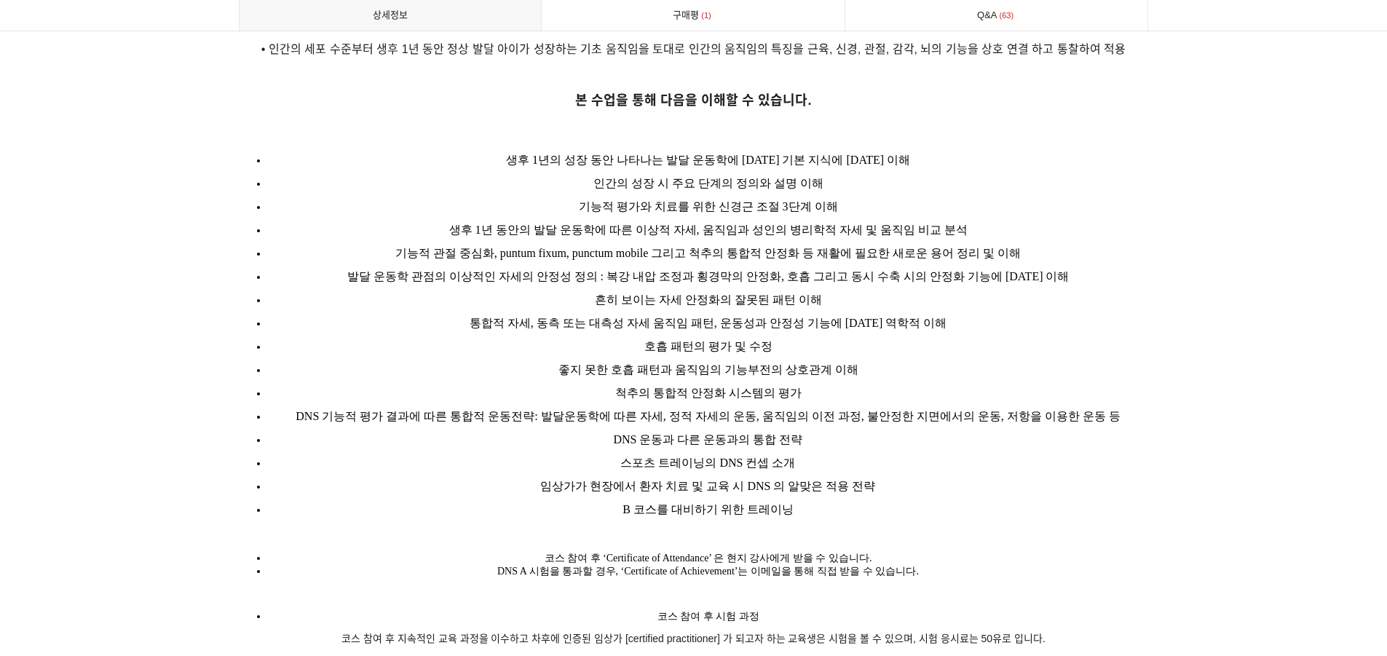
click at [971, 288] on li "흔히 보이는 자세 안정화의 잘못된 패턴 이해" at bounding box center [708, 299] width 881 height 23
drag, startPoint x: 959, startPoint y: 204, endPoint x: 1068, endPoint y: 492, distance: 308.3
click at [1067, 491] on ul "생후 1년의 성장 동안 나타나는 발달 운동학에 대한 기본 지식에 대한 이해 인간의 성장 시 주요 단계의 정의와 설명 이해 기능적 평가와 치료를…" at bounding box center [694, 335] width 910 height 373
click at [1068, 498] on li "B 코스를 대비하기 위한 트레이닝" at bounding box center [708, 509] width 881 height 23
drag, startPoint x: 1067, startPoint y: 502, endPoint x: 1038, endPoint y: 506, distance: 28.7
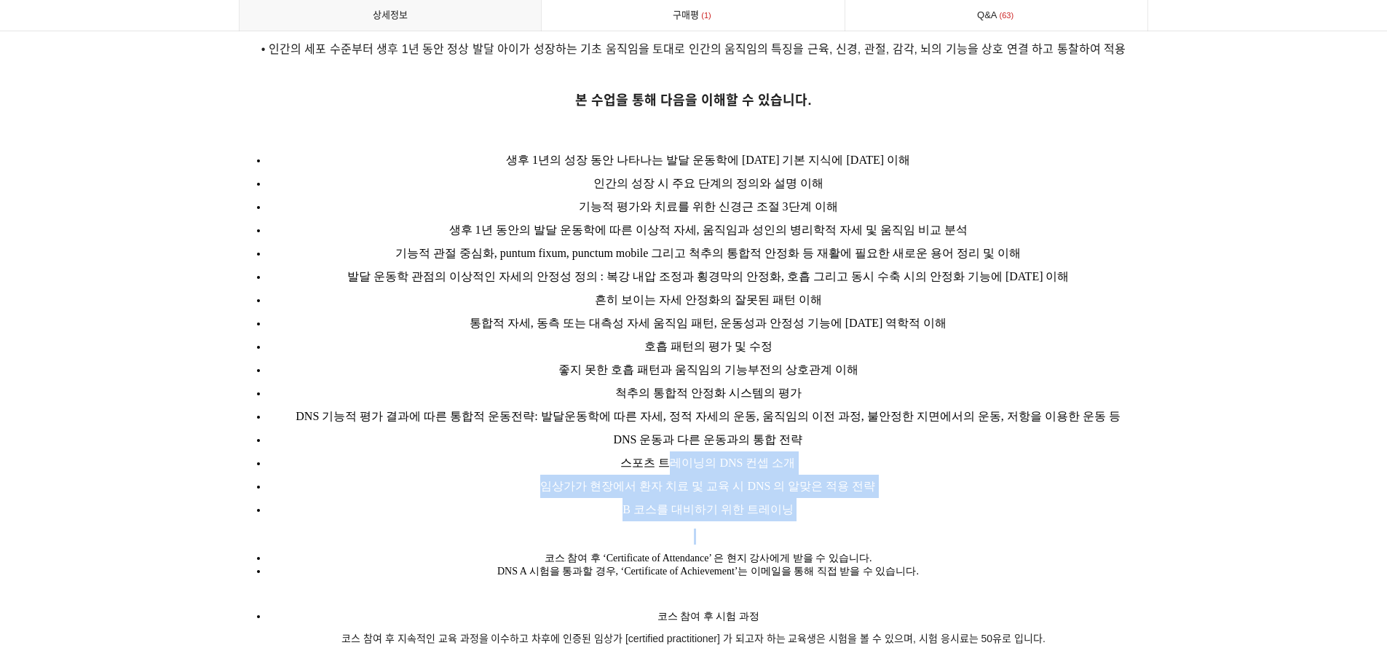
drag, startPoint x: 1021, startPoint y: 507, endPoint x: 665, endPoint y: 440, distance: 361.4
click at [665, 456] on span "스포츠 트레이닝의 DNS 컨셉 소개" at bounding box center [707, 462] width 175 height 12
drag, startPoint x: 543, startPoint y: 452, endPoint x: 935, endPoint y: 473, distance: 393.0
click at [935, 473] on ul "생후 1년의 성장 동안 나타나는 발달 운동학에 대한 기본 지식에 대한 이해 인간의 성장 시 주요 단계의 정의와 설명 이해 기능적 평가와 치료를…" at bounding box center [694, 335] width 910 height 373
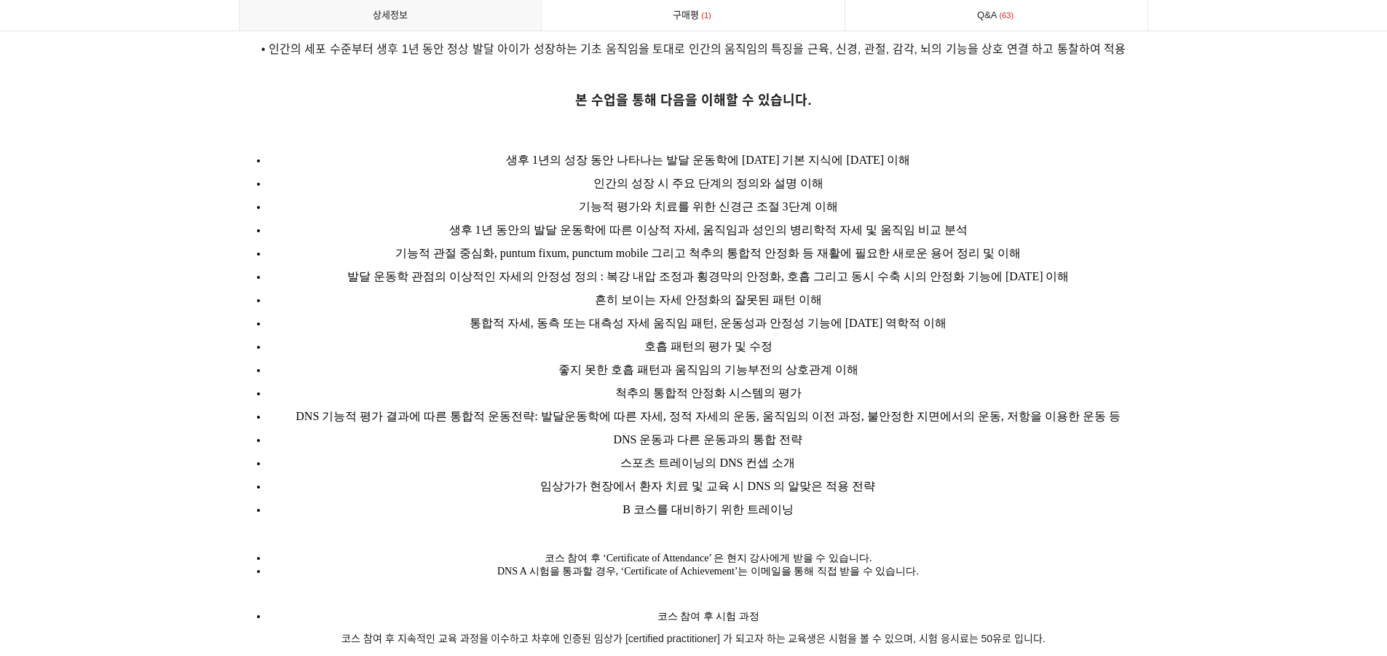
click at [973, 498] on li "B 코스를 대비하기 위한 트레이닝" at bounding box center [708, 509] width 881 height 23
drag, startPoint x: 937, startPoint y: 500, endPoint x: 924, endPoint y: 466, distance: 36.6
click at [899, 456] on ul "생후 1년의 성장 동안 나타나는 발달 운동학에 대한 기본 지식에 대한 이해 인간의 성장 시 주요 단계의 정의와 설명 이해 기능적 평가와 치료를…" at bounding box center [694, 335] width 910 height 373
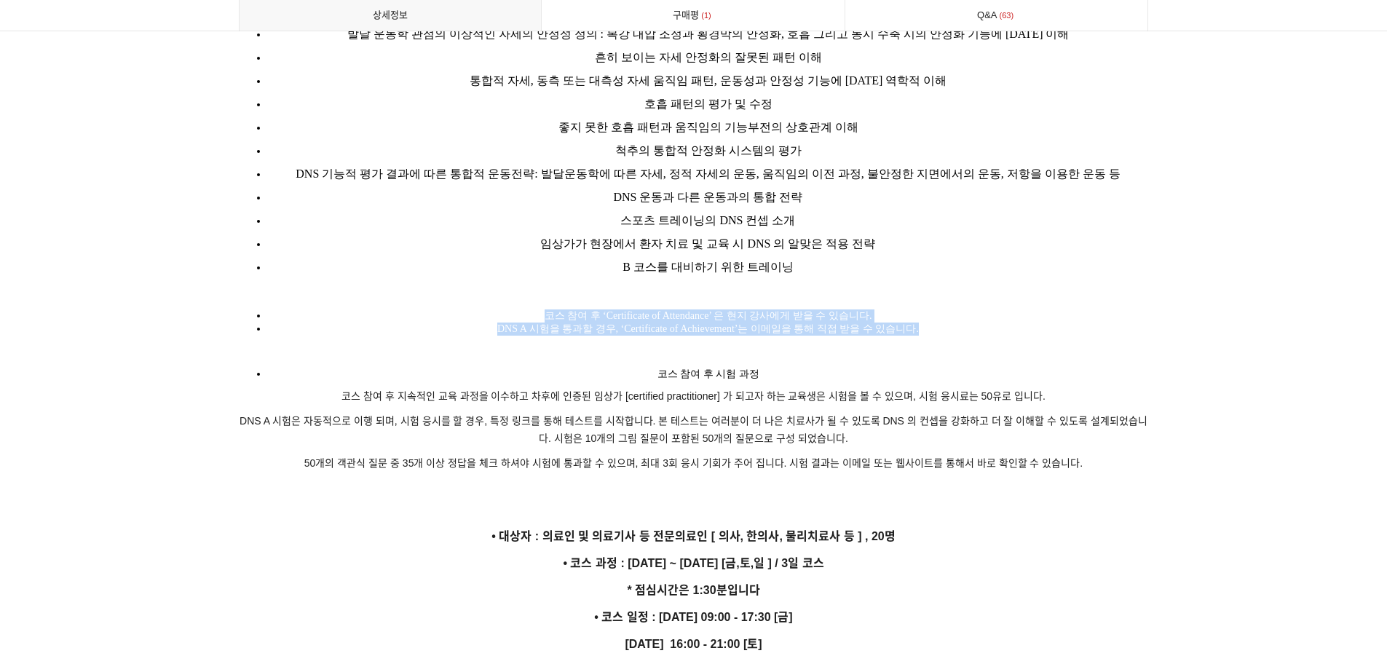
drag, startPoint x: 502, startPoint y: 293, endPoint x: 945, endPoint y: 319, distance: 443.4
drag, startPoint x: 959, startPoint y: 315, endPoint x: 478, endPoint y: 289, distance: 481.9
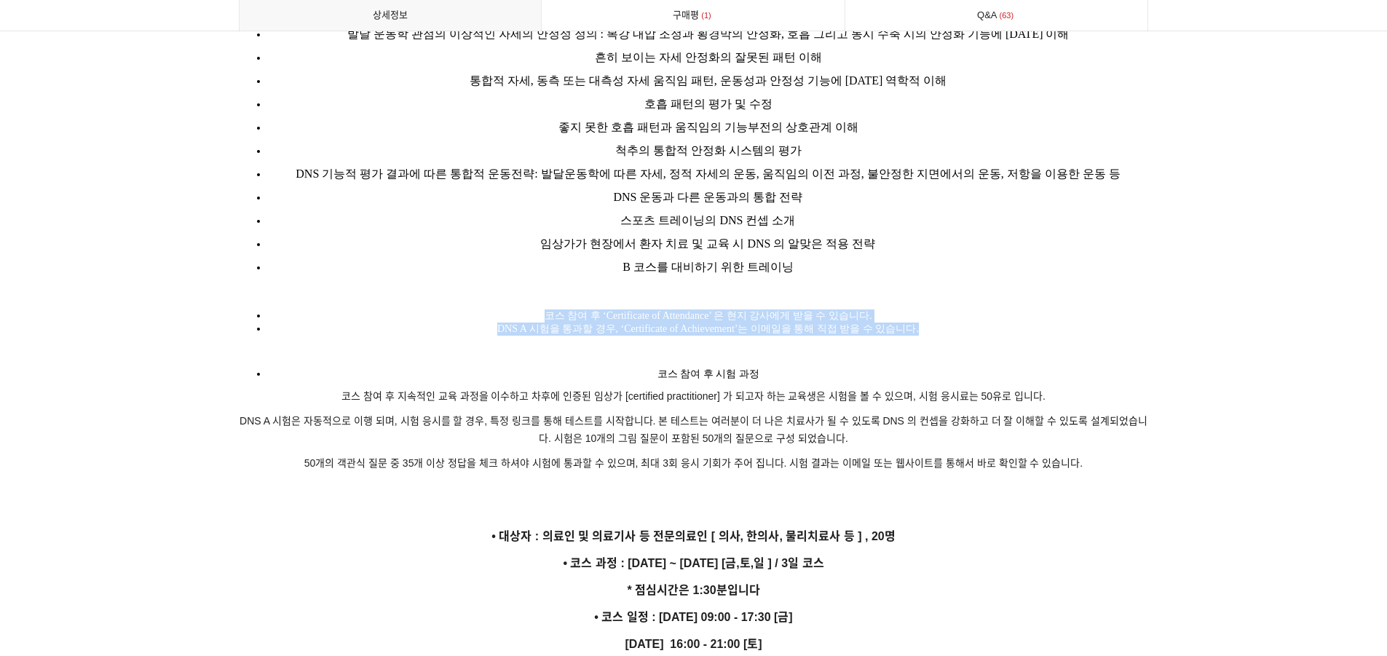
drag, startPoint x: 547, startPoint y: 293, endPoint x: 1003, endPoint y: 316, distance: 457.1
click at [1011, 323] on li "DNS A 시험을 통과할 경우, ‘Certificate of Achievement’는 이메일을 통해 직접 받을 수 있습니다." at bounding box center [708, 329] width 881 height 13
drag, startPoint x: 1013, startPoint y: 316, endPoint x: 1136, endPoint y: 452, distance: 183.5
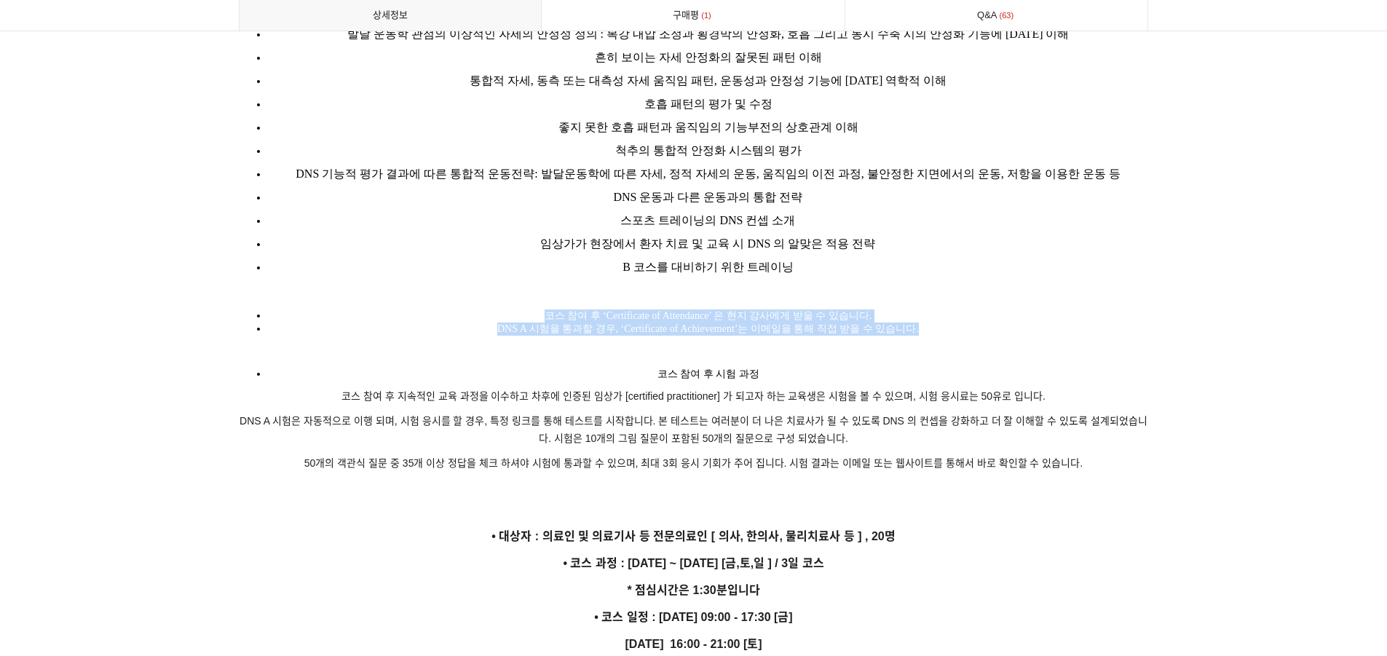
click at [1136, 455] on p "50개의 객관식 질문 중 35개 이상 정답을 체크 하셔야 시험에 통과할 수 있으며, 최대 3회 응시 기회가 주어 집니다. 시험 결과는 이메일 …" at bounding box center [694, 463] width 910 height 17
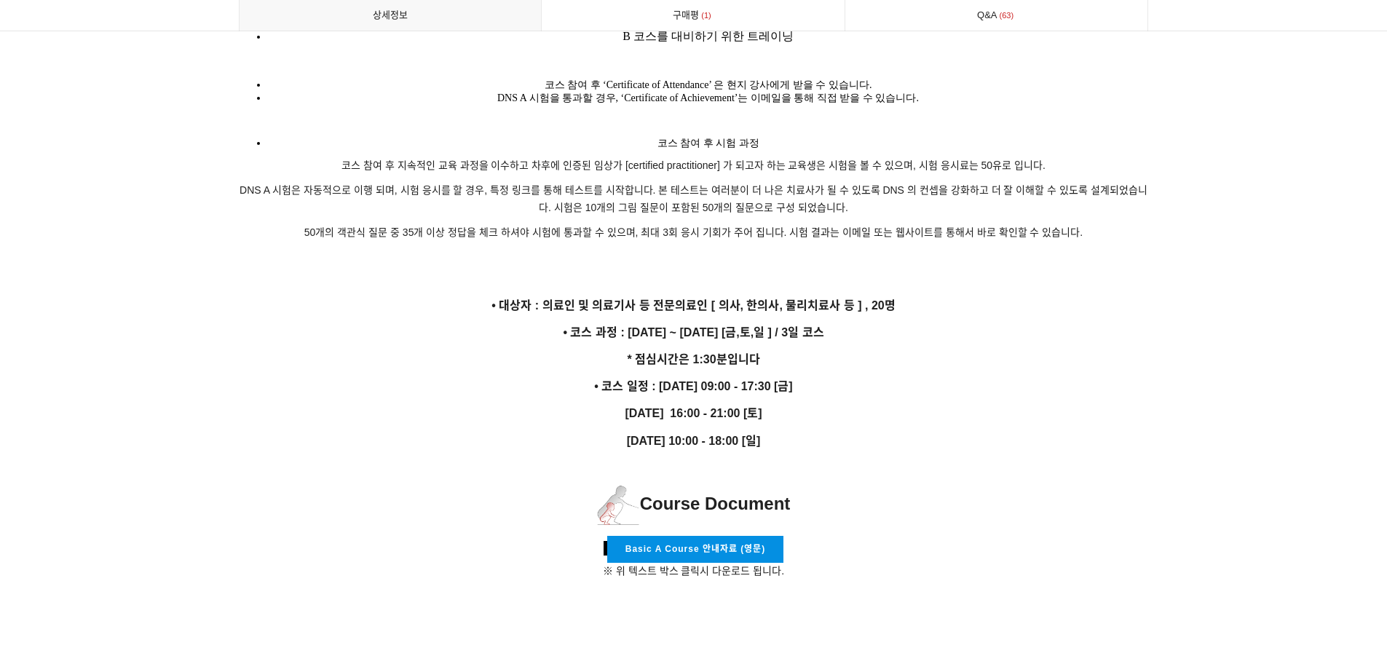
scroll to position [2426, 0]
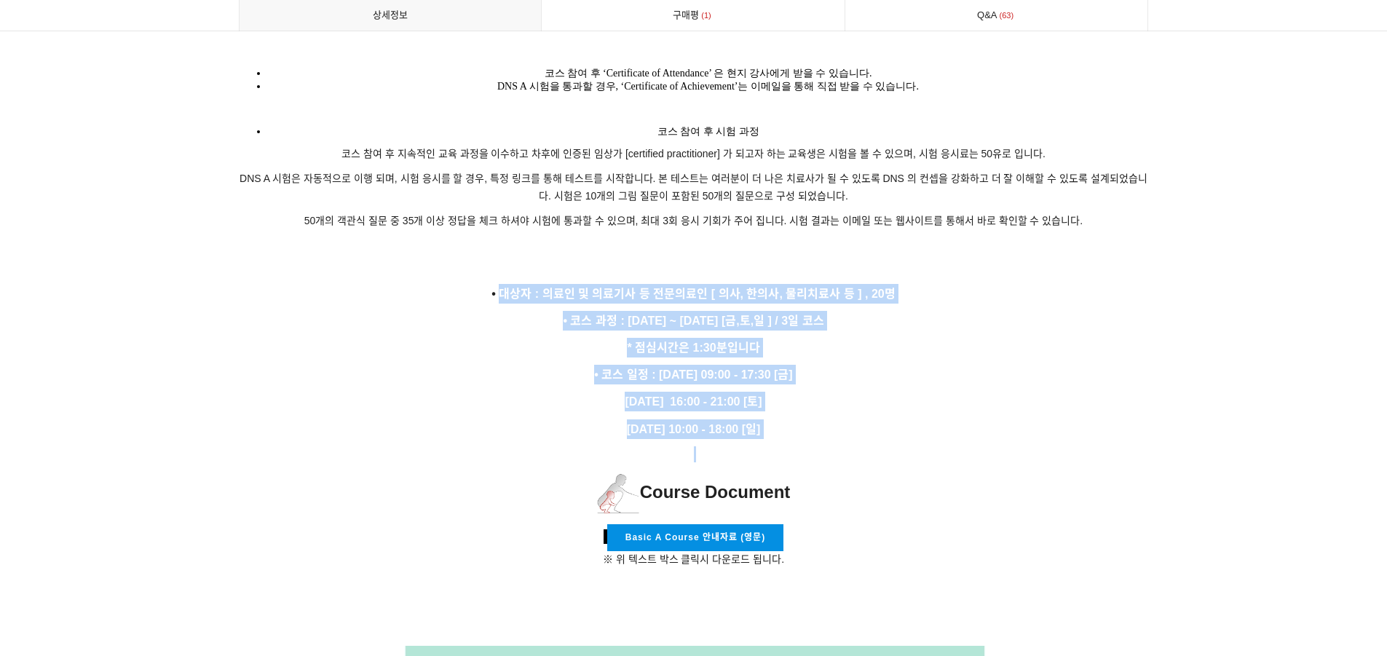
drag, startPoint x: 745, startPoint y: 339, endPoint x: 967, endPoint y: 448, distance: 246.8
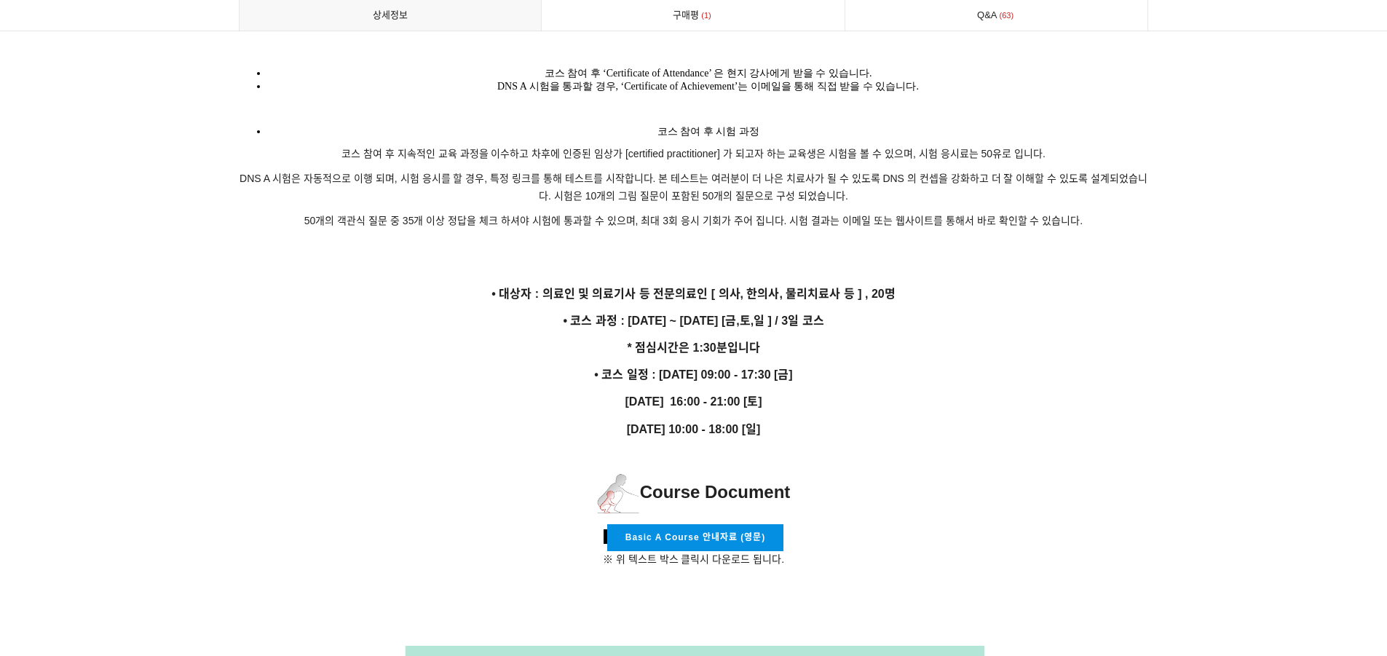
drag, startPoint x: 921, startPoint y: 502, endPoint x: 959, endPoint y: 514, distance: 39.6
click at [949, 524] on p "Basic A Course 안내자료 (영문) ※ 위 텍스트 박스 클릭시 다운로드 됩니다." at bounding box center [694, 546] width 910 height 44
click at [943, 486] on p "Course Document" at bounding box center [694, 493] width 910 height 47
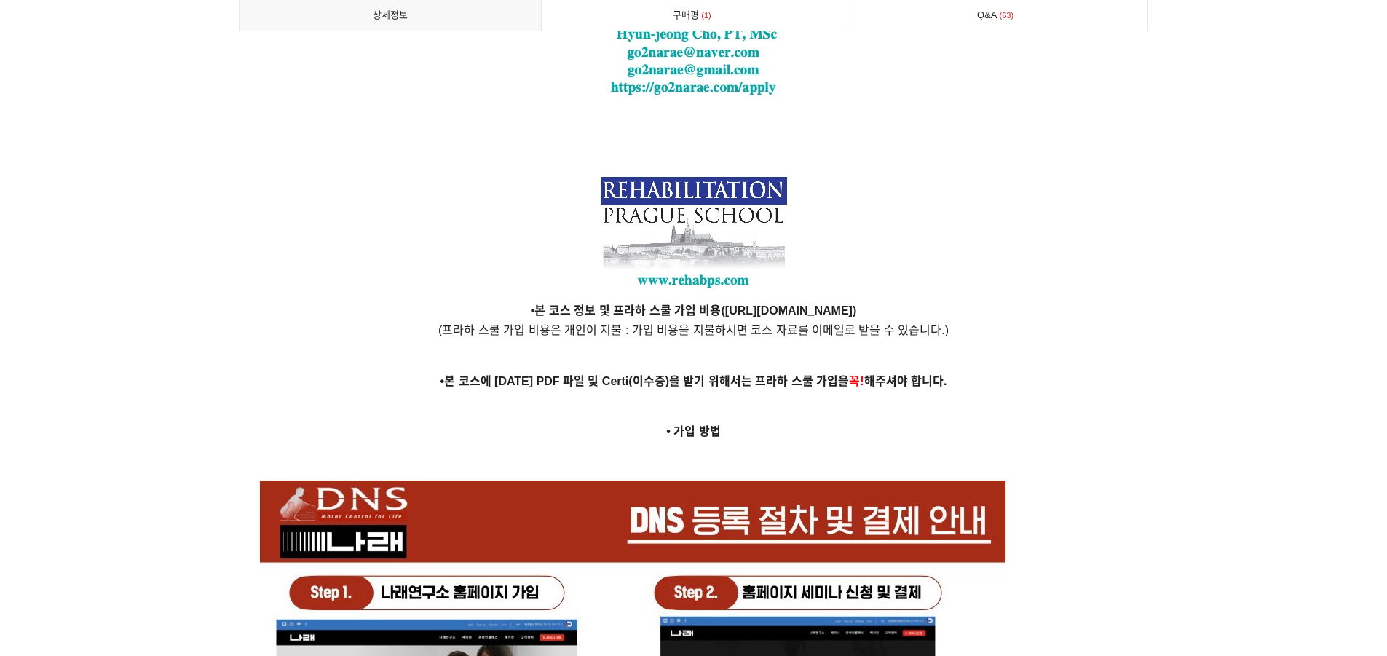
scroll to position [3640, 0]
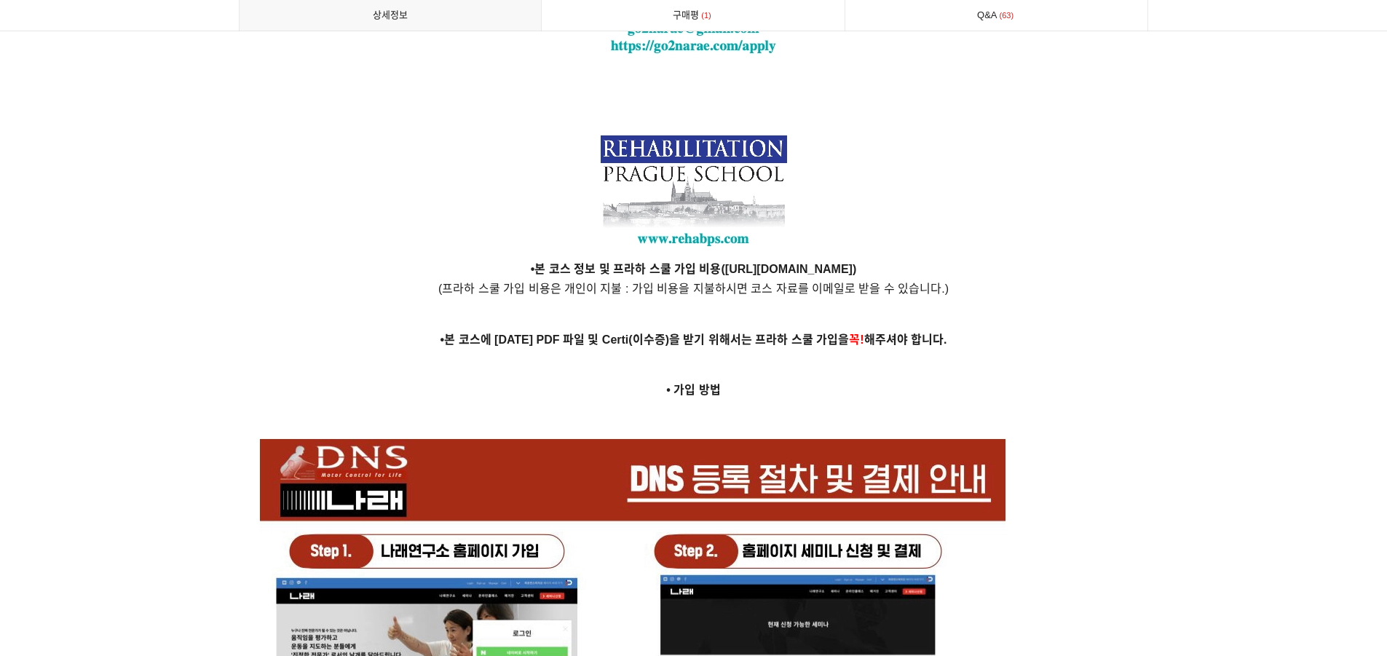
drag, startPoint x: 462, startPoint y: 248, endPoint x: 994, endPoint y: 372, distance: 545.7
click at [994, 380] on p "• 가입 방법" at bounding box center [694, 390] width 910 height 20
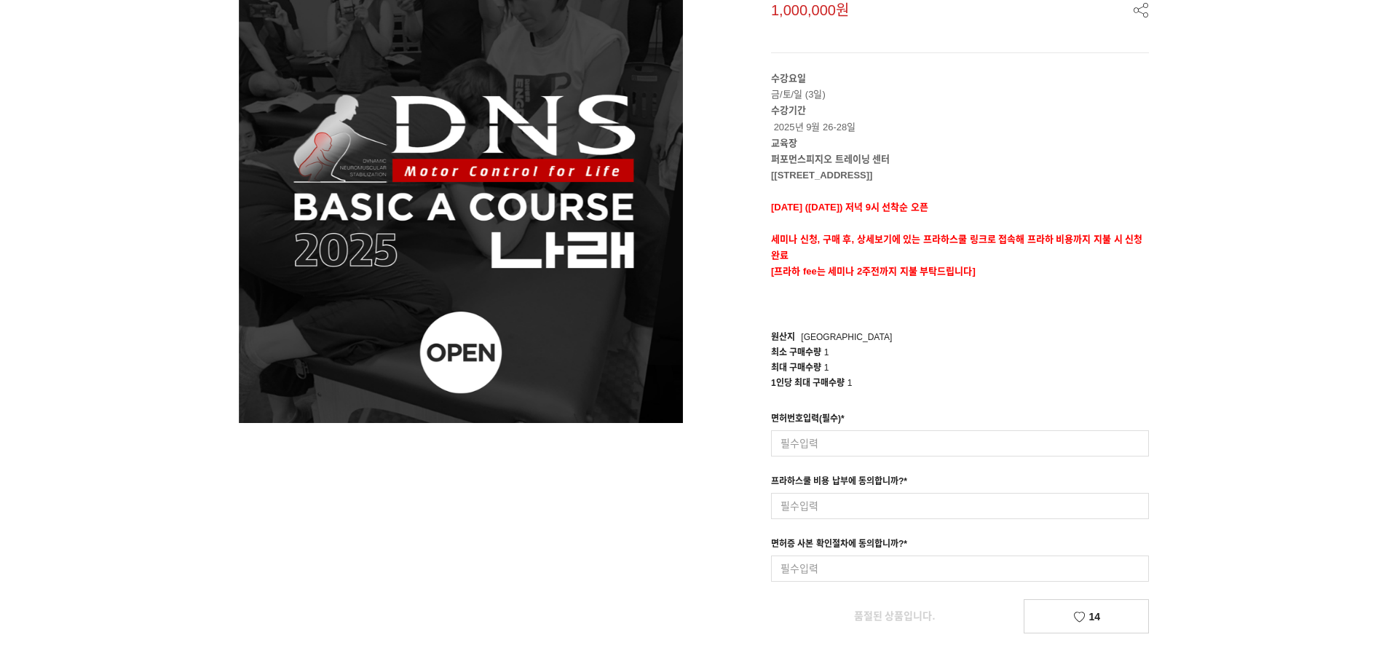
scroll to position [0, 0]
